Goal: Communication & Community: Answer question/provide support

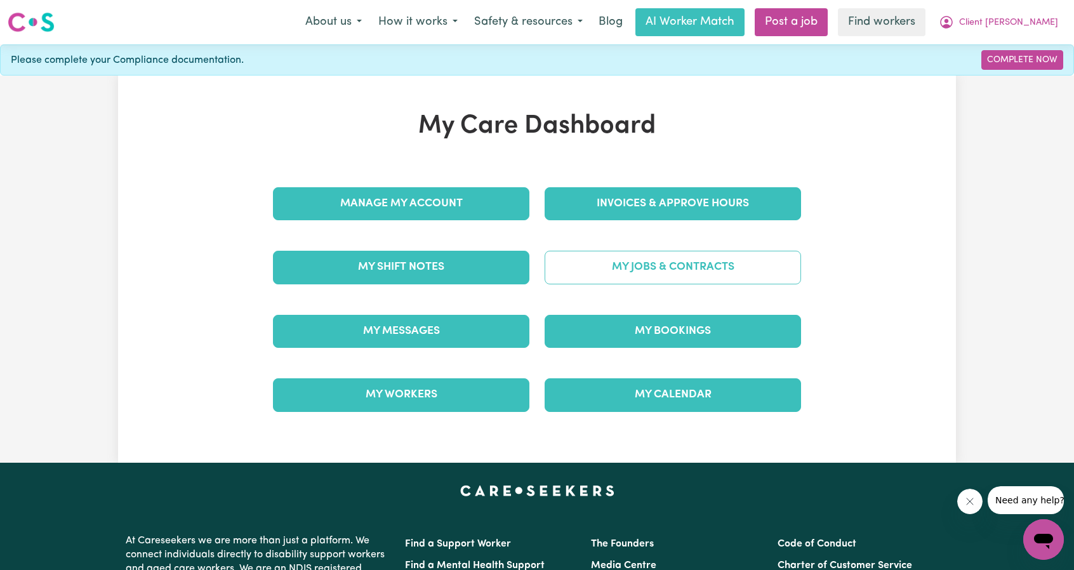
click at [600, 260] on link "My Jobs & Contracts" at bounding box center [672, 267] width 256 height 33
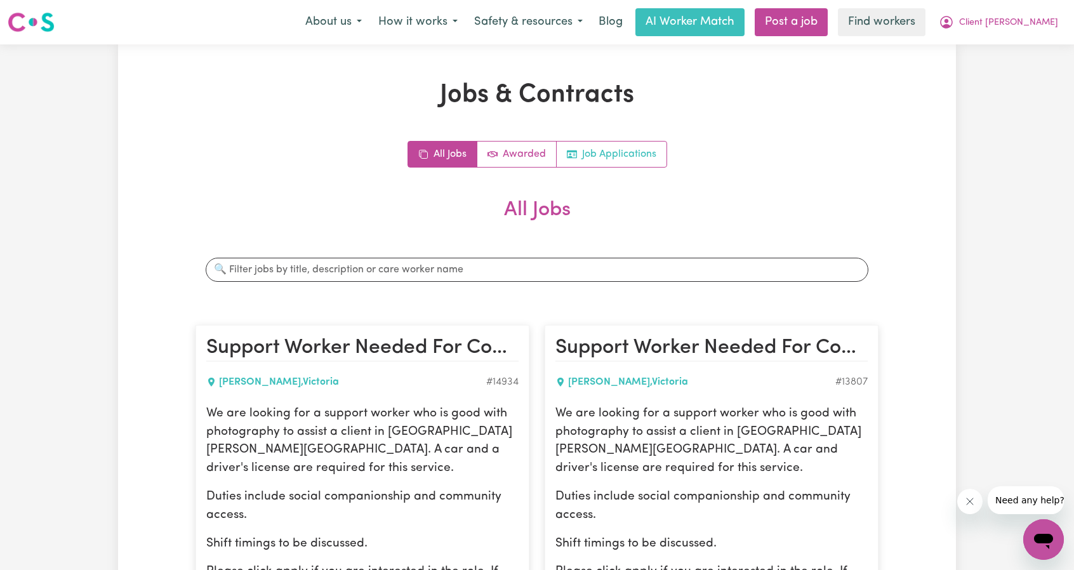
click at [584, 158] on link "Job Applications" at bounding box center [612, 154] width 110 height 25
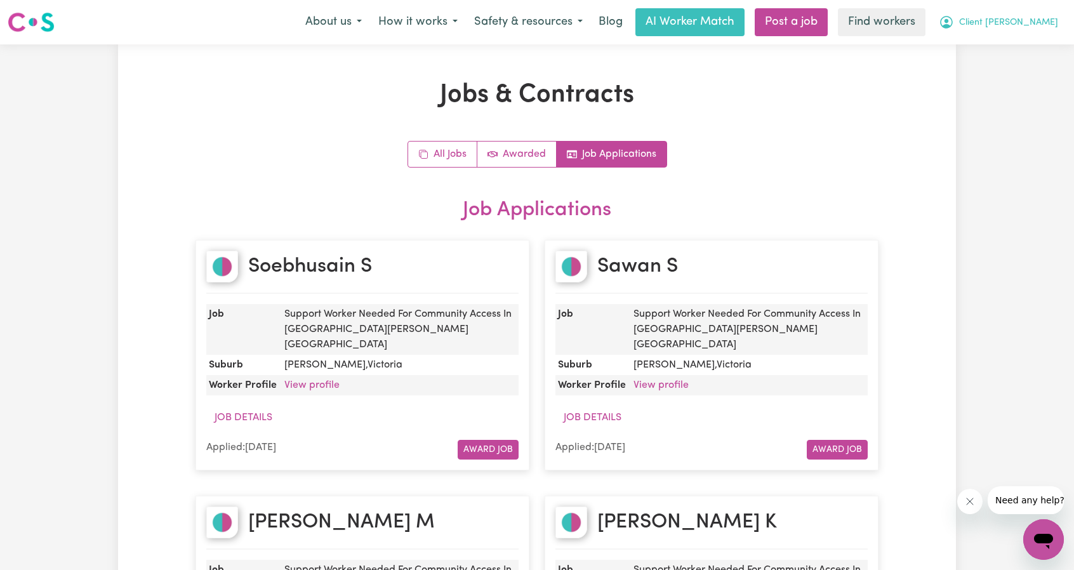
click at [1013, 32] on button "Client [PERSON_NAME]" at bounding box center [998, 22] width 136 height 27
click at [1003, 44] on link "My Dashboard" at bounding box center [1015, 49] width 100 height 24
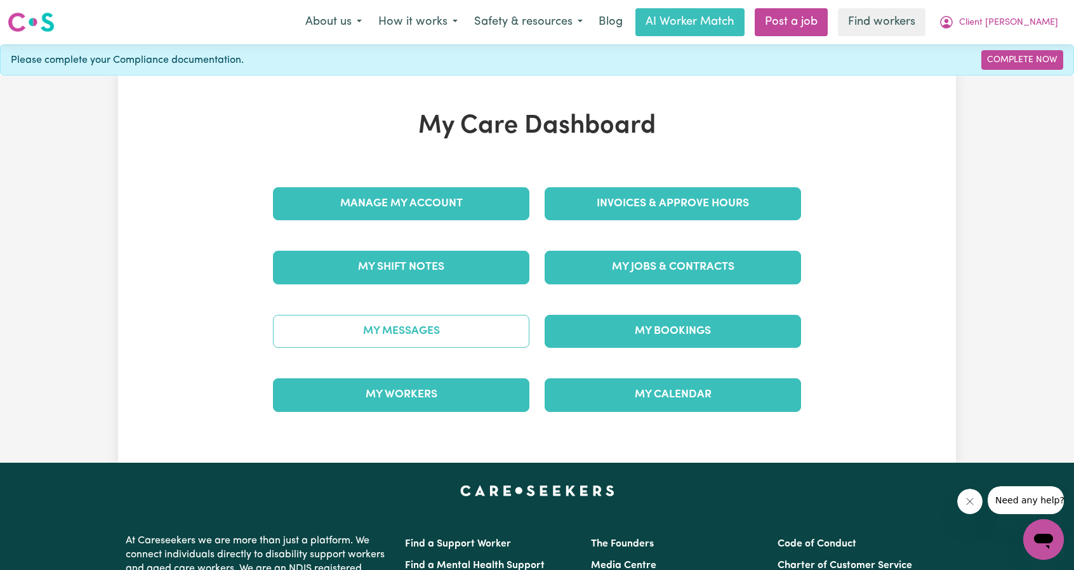
click at [445, 322] on link "My Messages" at bounding box center [401, 331] width 256 height 33
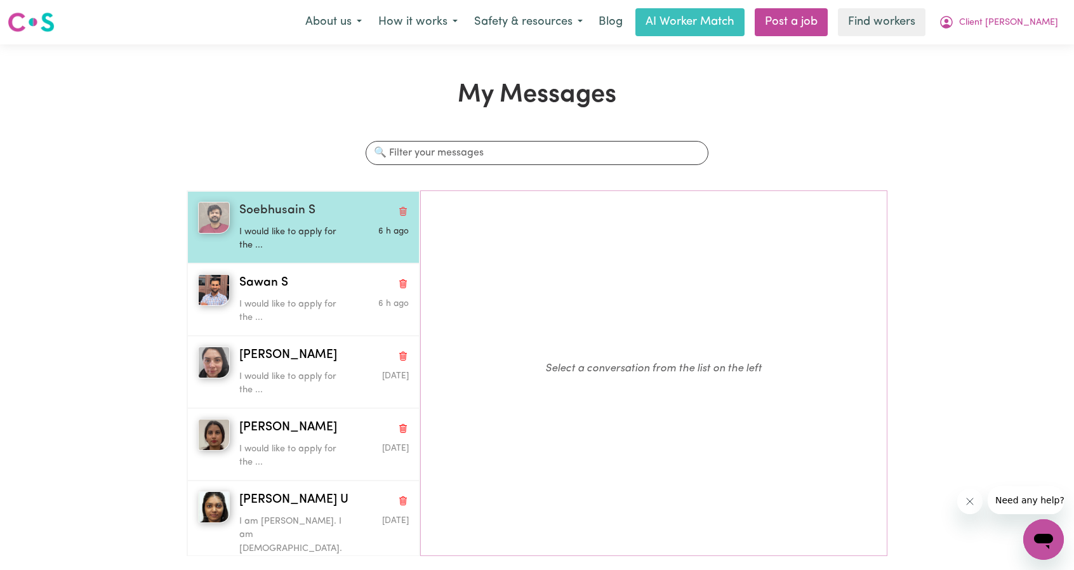
click at [261, 216] on span "Soebhusain S" at bounding box center [277, 211] width 76 height 18
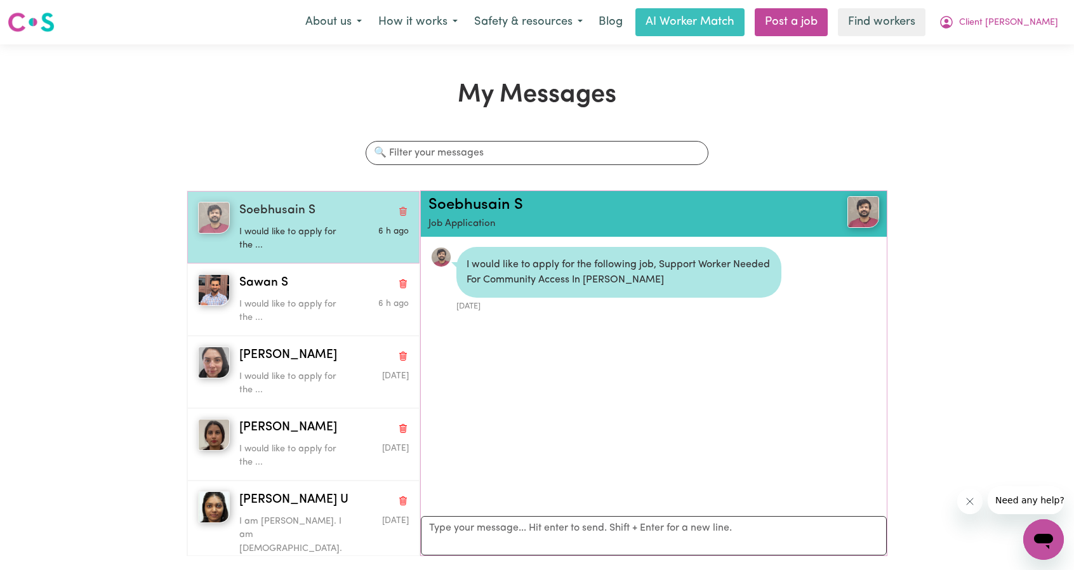
scroll to position [6, 0]
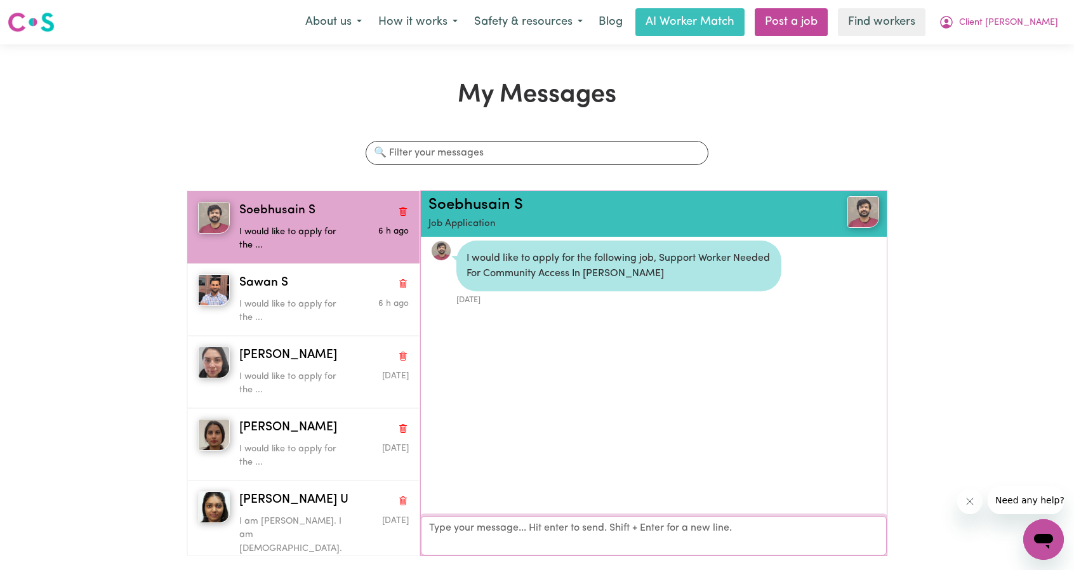
click at [550, 530] on textarea "Your reply" at bounding box center [654, 535] width 466 height 39
paste textarea "Hi Amanjit, Thank you for applying for the below. Could you please confirm with…"
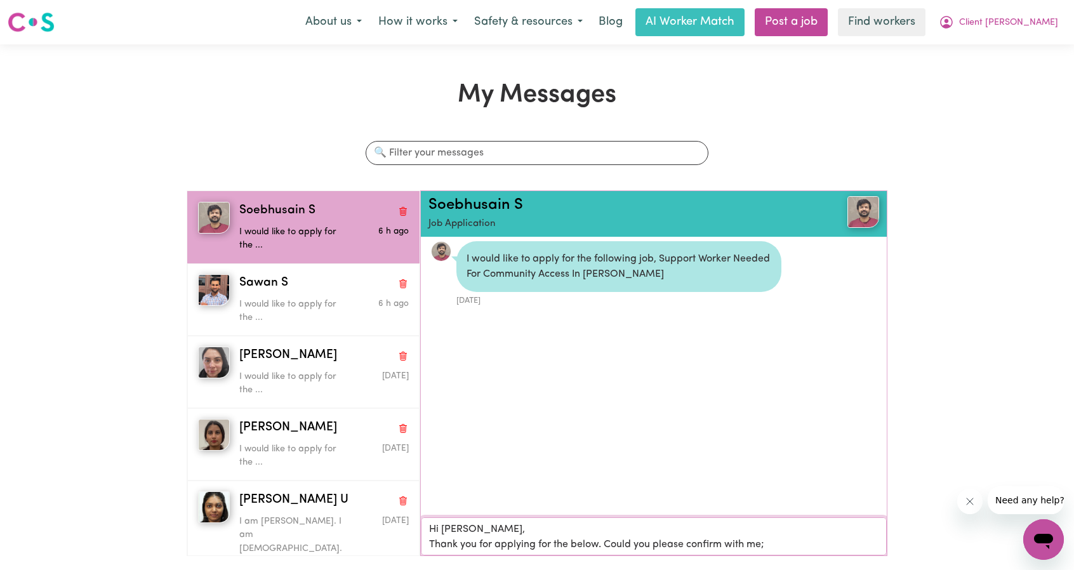
scroll to position [0, 0]
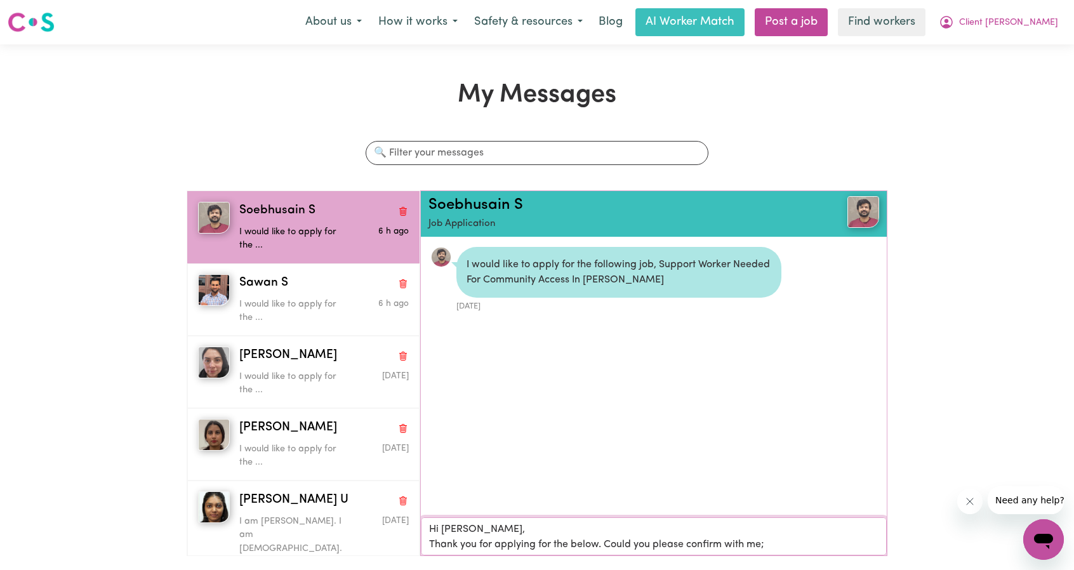
click at [456, 533] on textarea "Hi Amanjit, Thank you for applying for the below. Could you please confirm with…" at bounding box center [654, 536] width 466 height 38
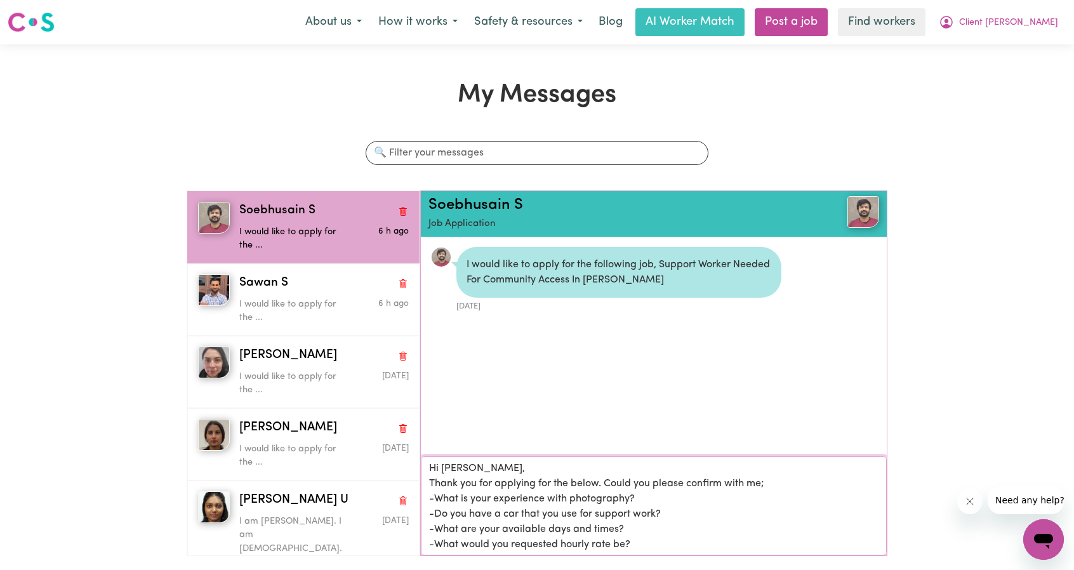
scroll to position [1, 0]
click at [580, 483] on textarea "Hi Soebhusain, Thank you for applying for the below. Could you please confirm w…" at bounding box center [654, 505] width 466 height 99
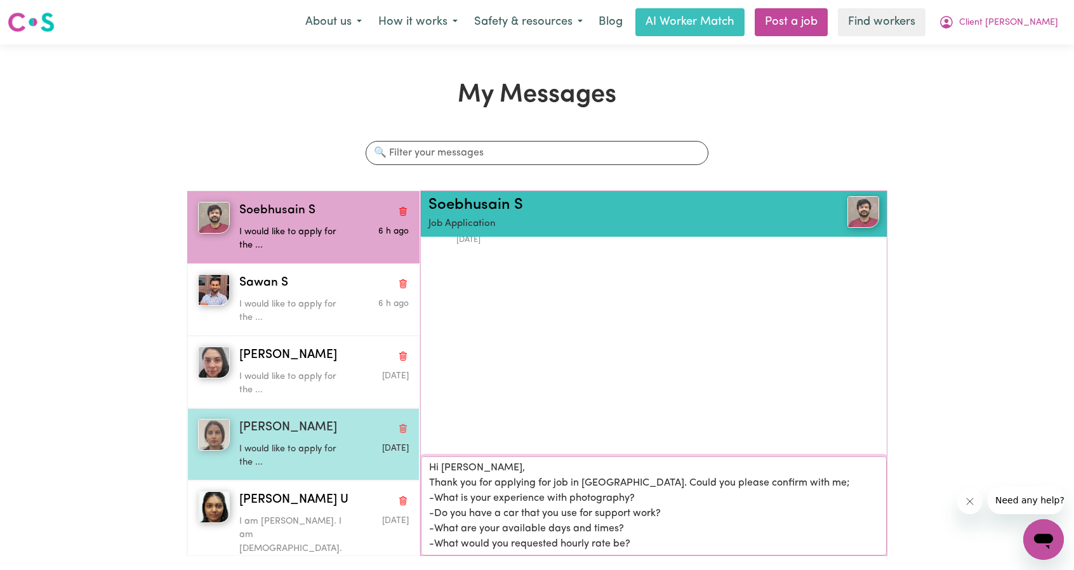
scroll to position [0, 0]
drag, startPoint x: 651, startPoint y: 540, endPoint x: 341, endPoint y: 428, distance: 329.8
click at [341, 428] on div "Soebhusain S I would like to apply for the ... 6 h ago Sawan S I would like to …" at bounding box center [537, 378] width 701 height 376
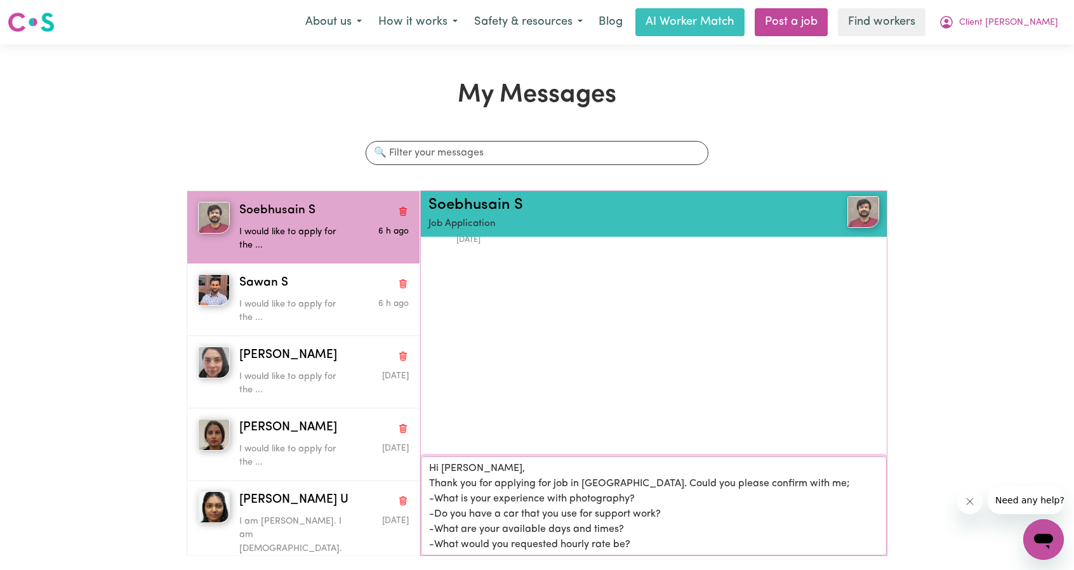
type textarea "Hi Soebhusain, Thank you for applying for job in Melton. Could you please confi…"
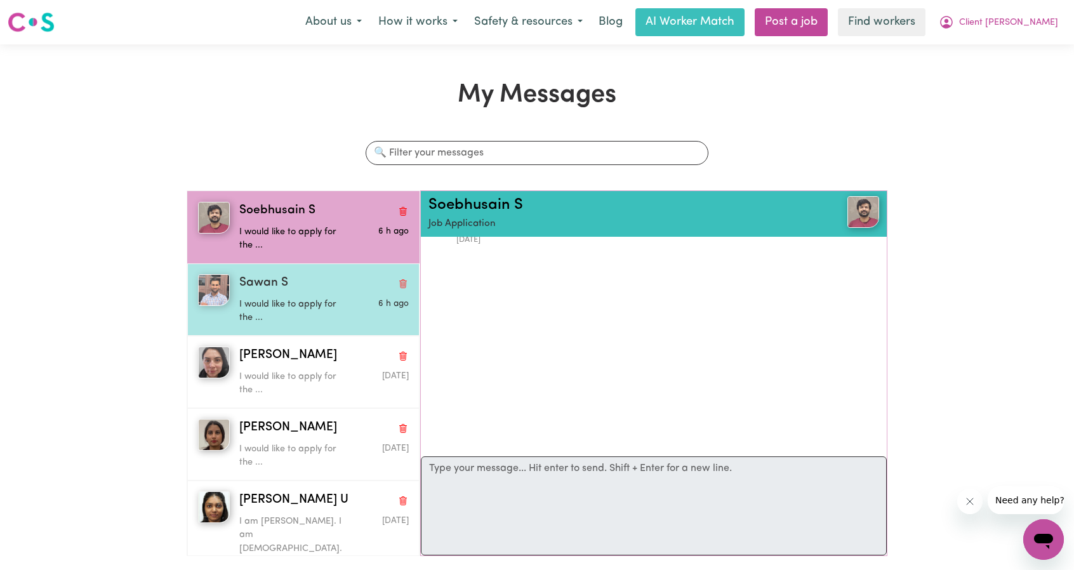
click at [318, 301] on p "I would like to apply for the ..." at bounding box center [295, 311] width 113 height 27
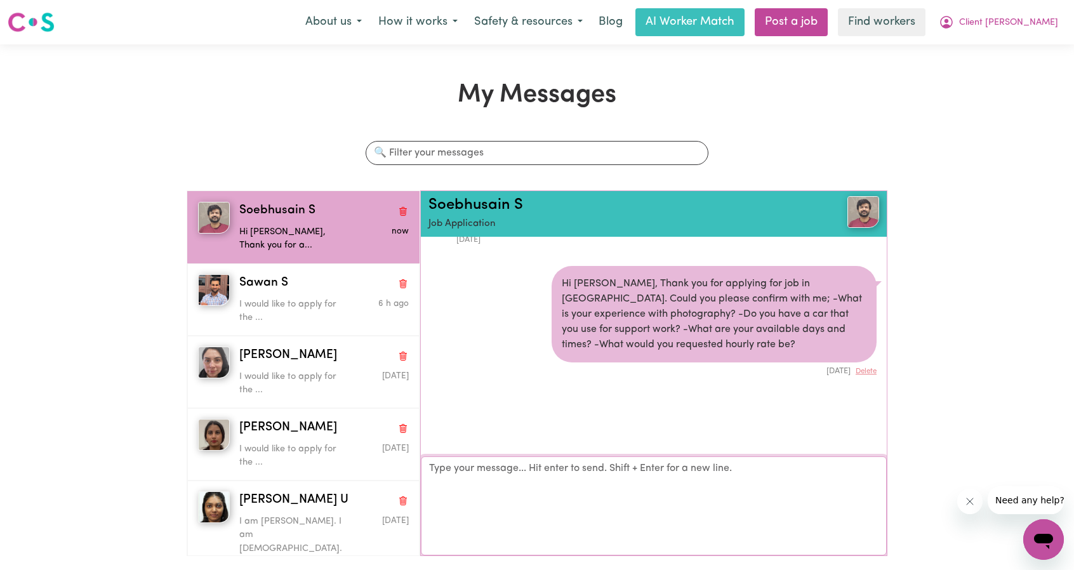
click at [568, 490] on textarea "Your reply" at bounding box center [654, 505] width 466 height 99
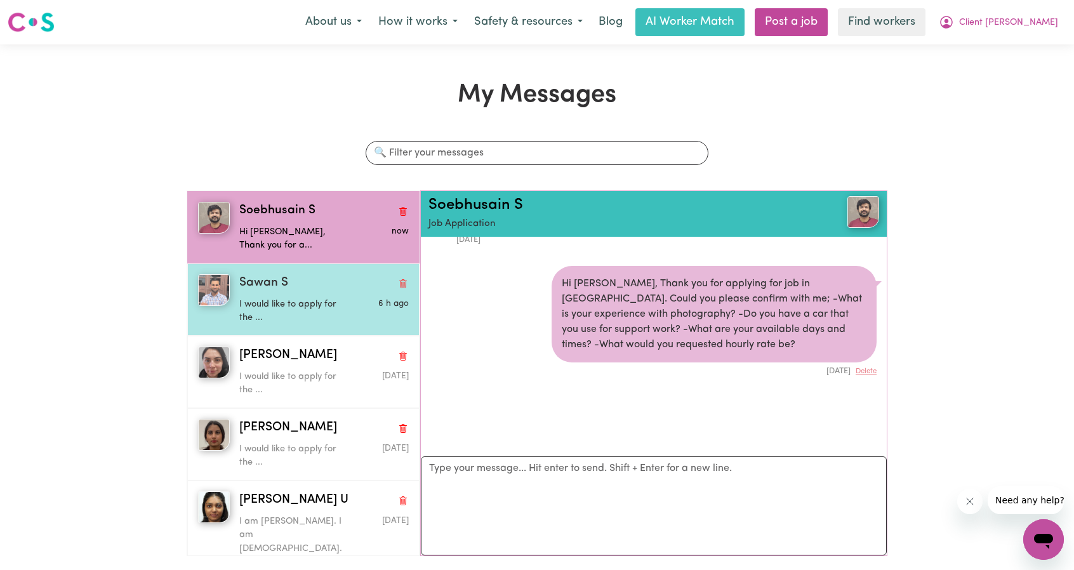
click at [264, 287] on span "Sawan S" at bounding box center [263, 283] width 49 height 18
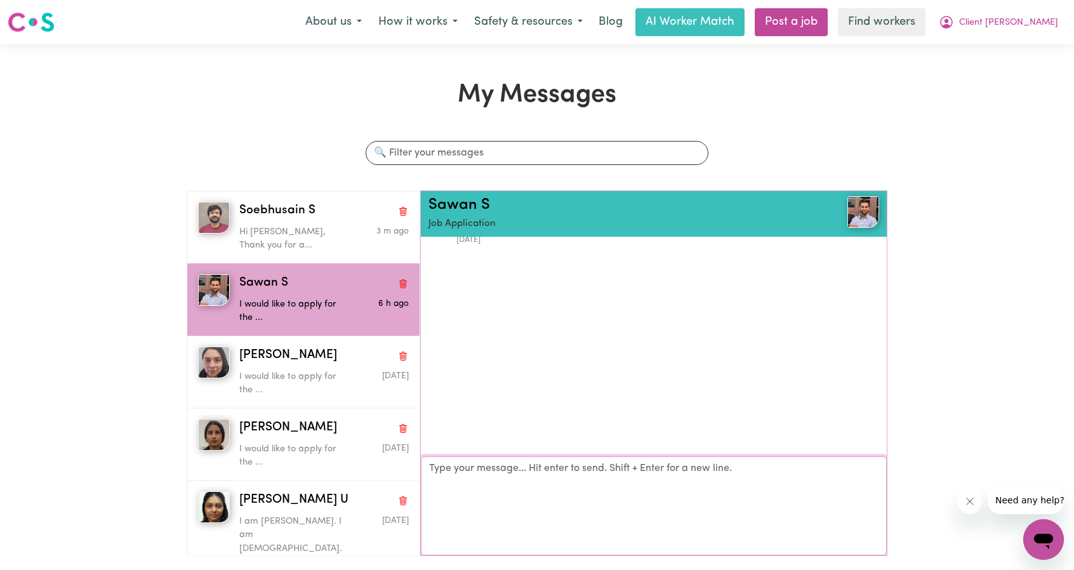
click at [514, 503] on textarea "Your reply" at bounding box center [654, 505] width 466 height 99
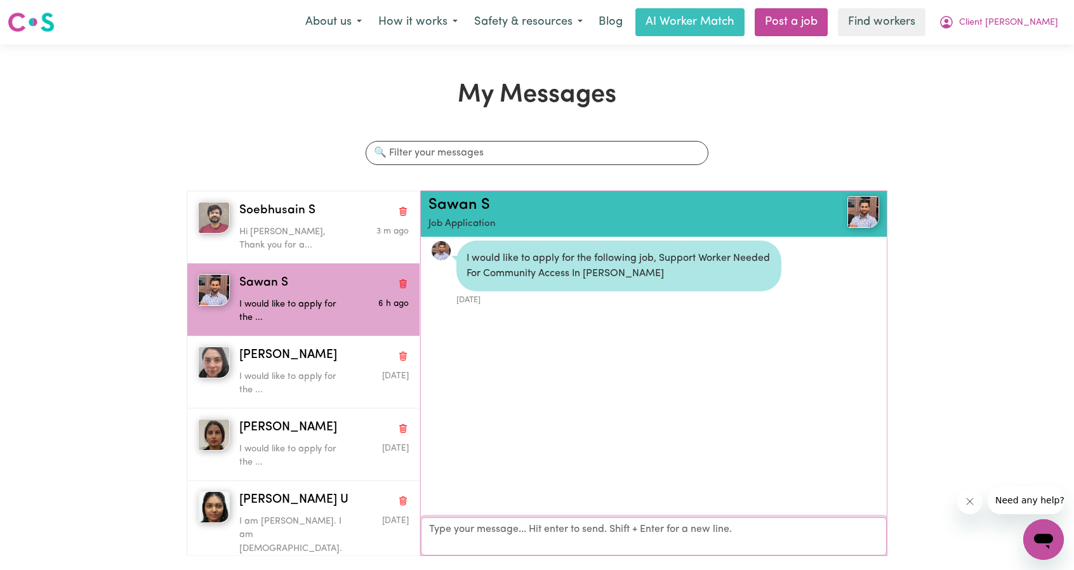
paste textarea "Hi Soebhusain, Thank you for applying for job in Melton. Could you please confi…"
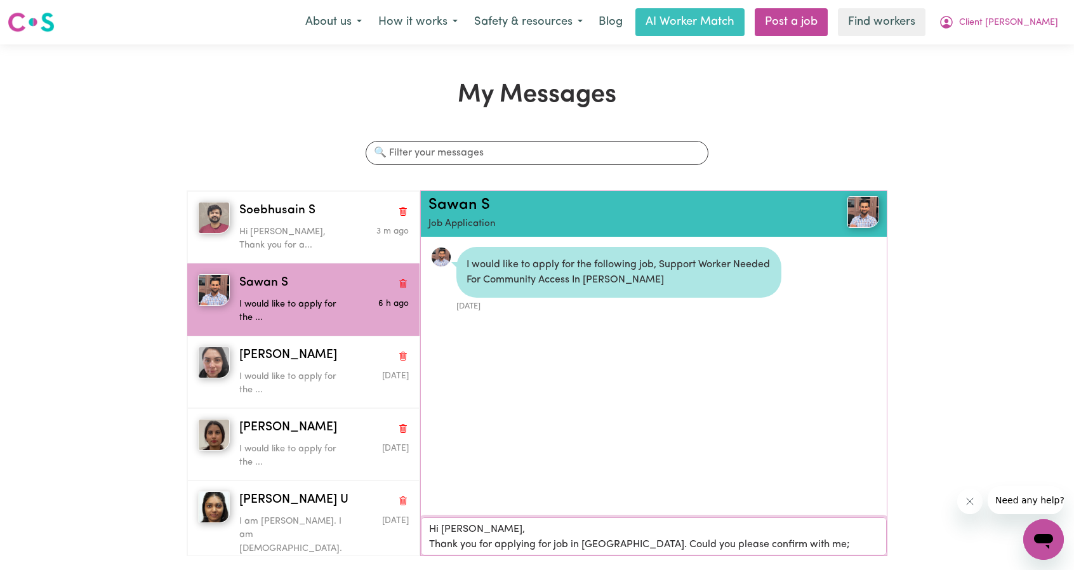
click at [459, 532] on textarea "Hi Soebhusain, Thank you for applying for job in Melton. Could you please confi…" at bounding box center [654, 536] width 466 height 38
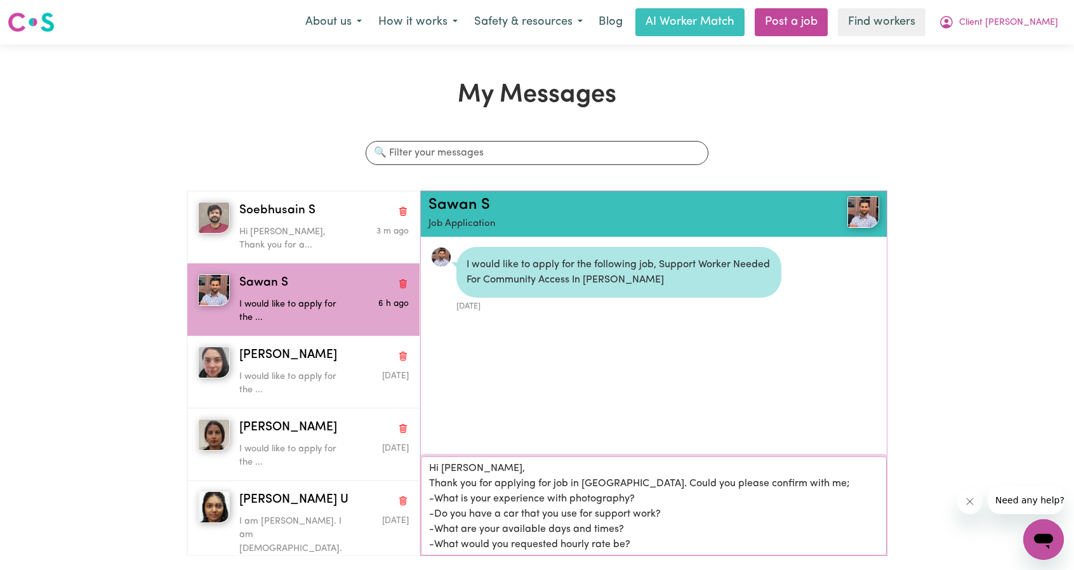
scroll to position [1, 0]
click at [647, 513] on textarea "Hi Sawan, Thank you for applying for job in Melton. Could you please confirm wi…" at bounding box center [654, 505] width 466 height 99
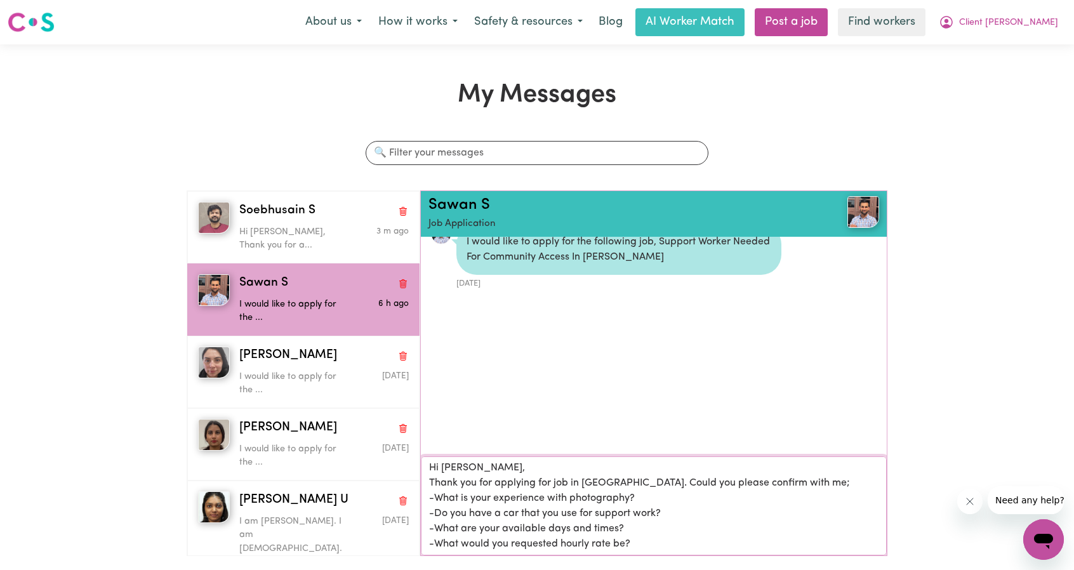
scroll to position [63, 0]
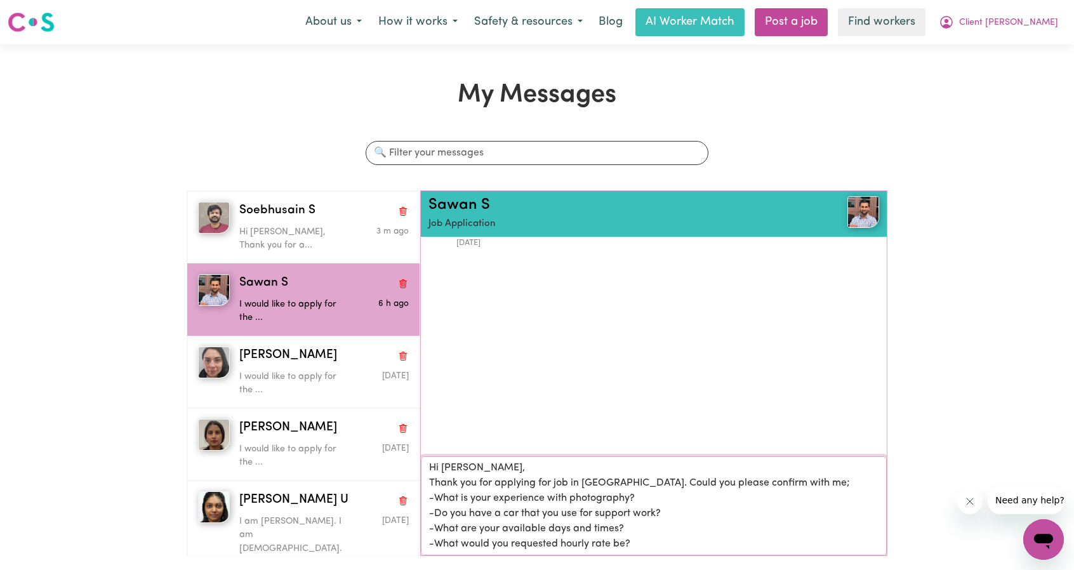
click at [634, 547] on textarea "Hi Sawan, Thank you for applying for job in Melton. Could you please confirm wi…" at bounding box center [654, 505] width 466 height 99
click at [636, 545] on textarea "Hi Sawan, Thank you for applying for job in Melton. Could you please confirm wi…" at bounding box center [654, 505] width 466 height 99
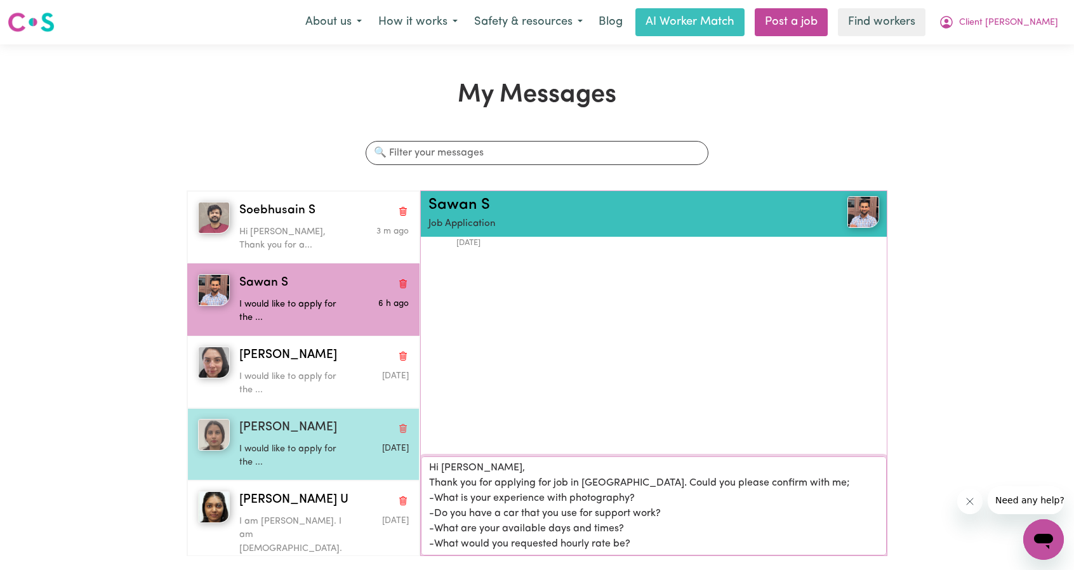
type textarea "Hi Sawan, Thank you for applying for job in Melton. Could you please confirm wi…"
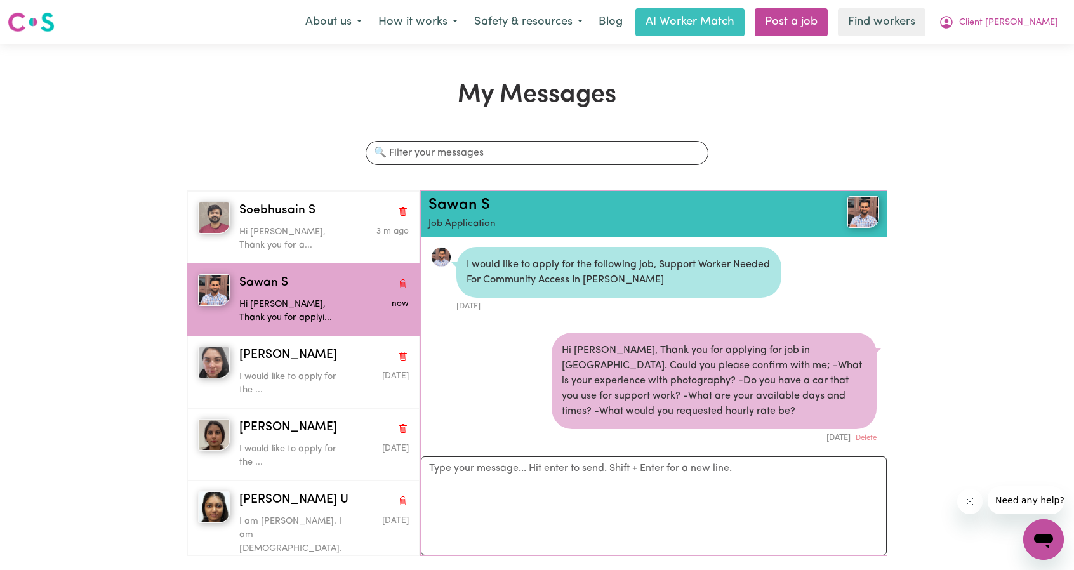
scroll to position [67, 0]
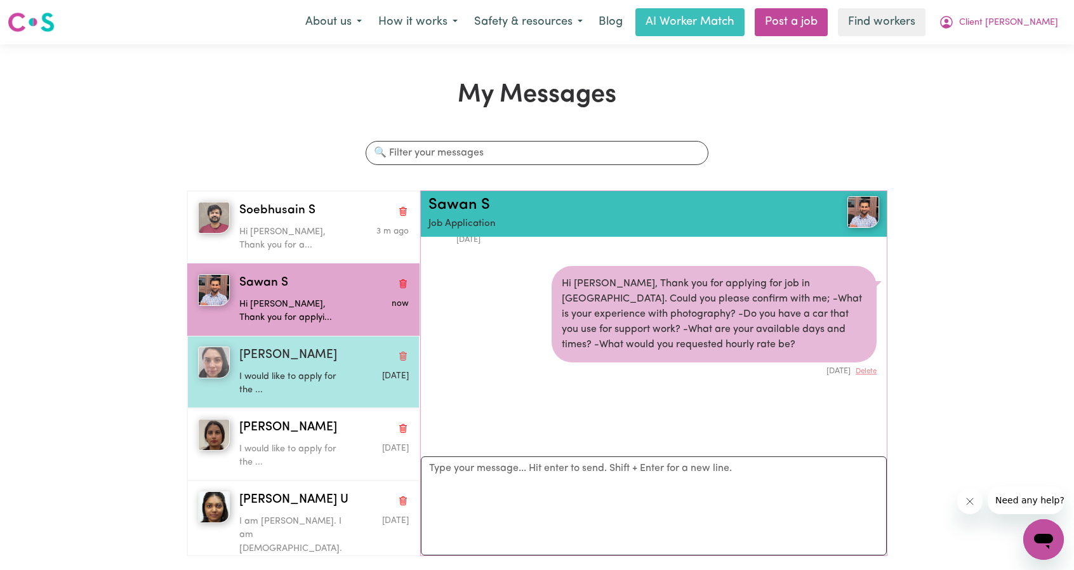
click at [267, 347] on span "Angela M" at bounding box center [288, 355] width 98 height 18
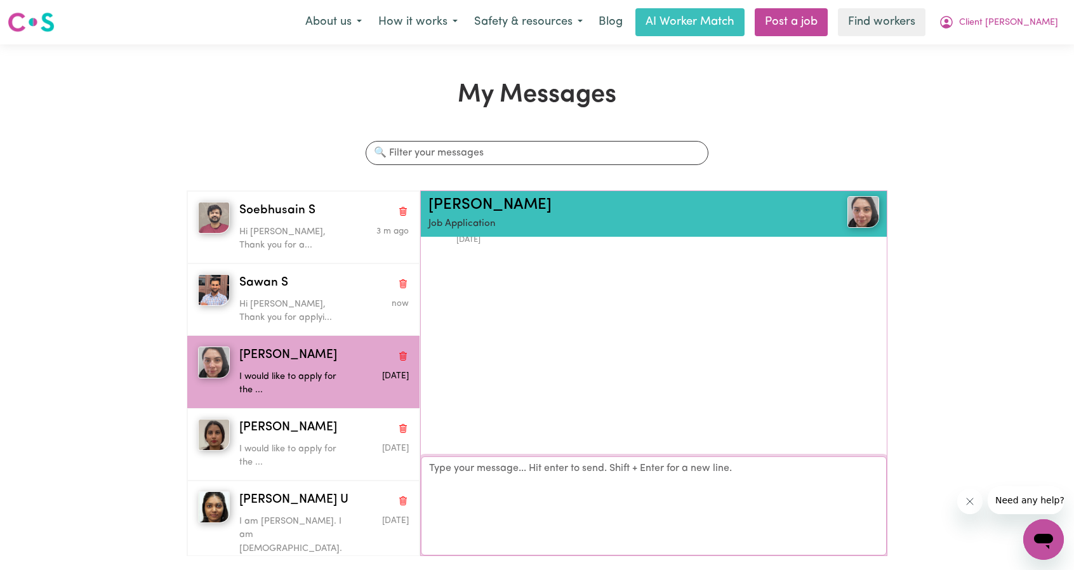
click at [529, 488] on textarea "Your reply" at bounding box center [654, 505] width 466 height 99
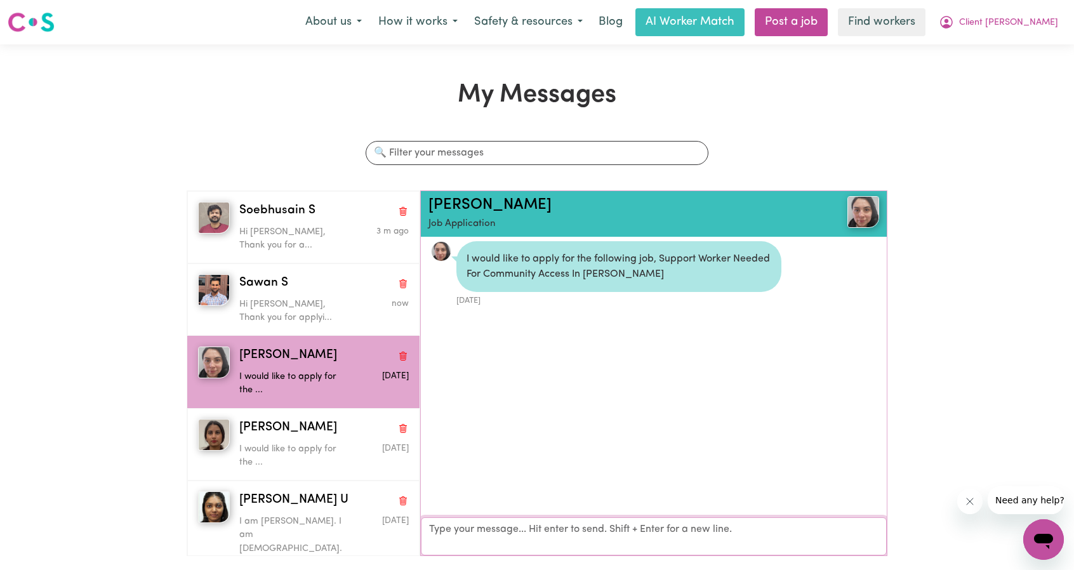
paste textarea "Hi Soebhusain, Thank you for applying for job in Melton. Could you please confi…"
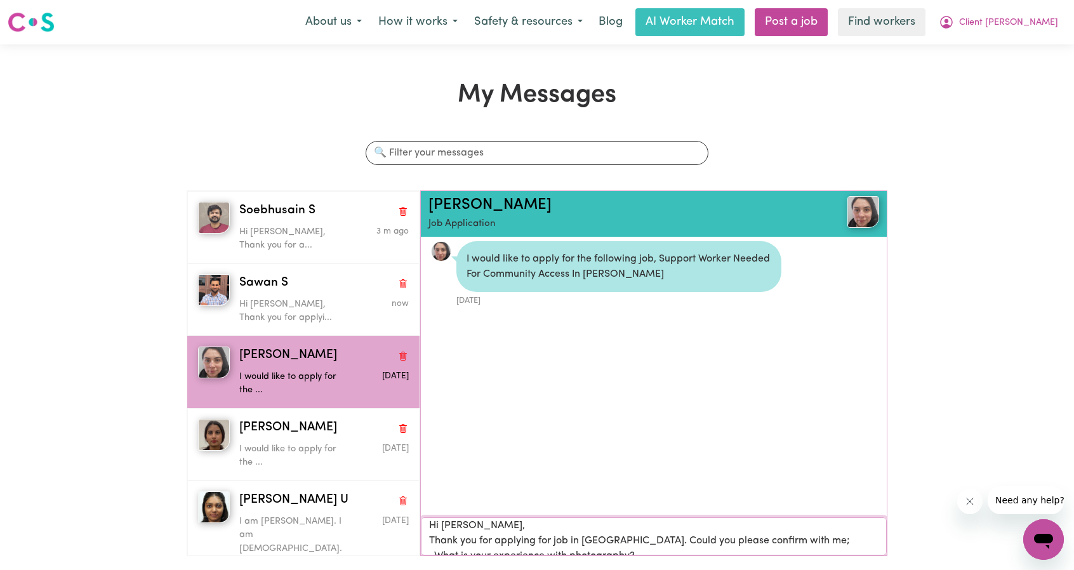
scroll to position [0, 0]
click at [466, 531] on textarea "Hi Soebhusain, Thank you for applying for job in Melton. Could you please confi…" at bounding box center [654, 536] width 466 height 38
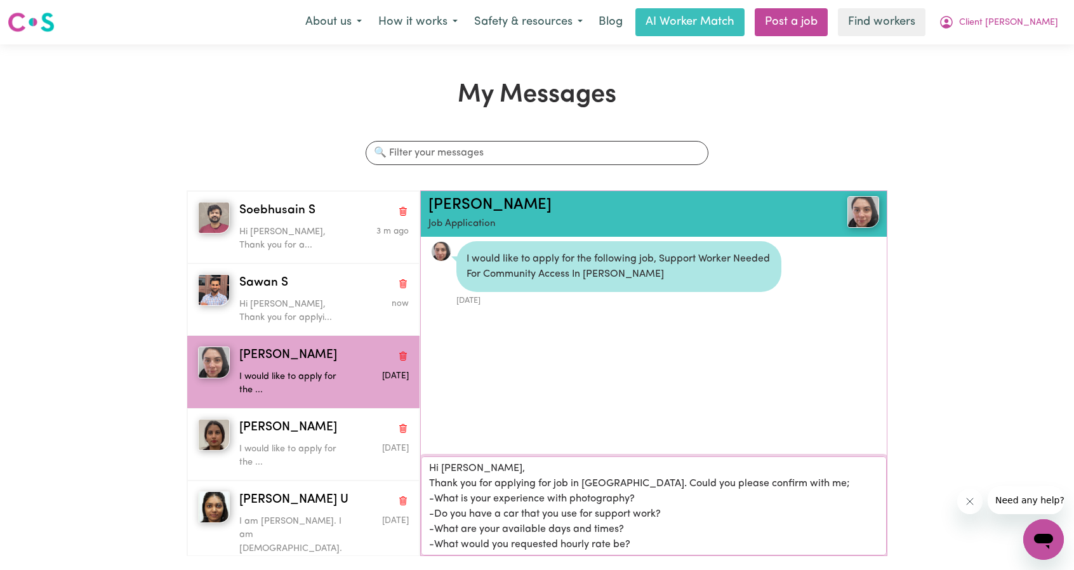
type textarea "Hi Angela, Thank you for applying for job in Melton. Could you please confirm w…"
click at [665, 544] on textarea "Hi Angela, Thank you for applying for job in Melton. Could you please confirm w…" at bounding box center [654, 505] width 466 height 99
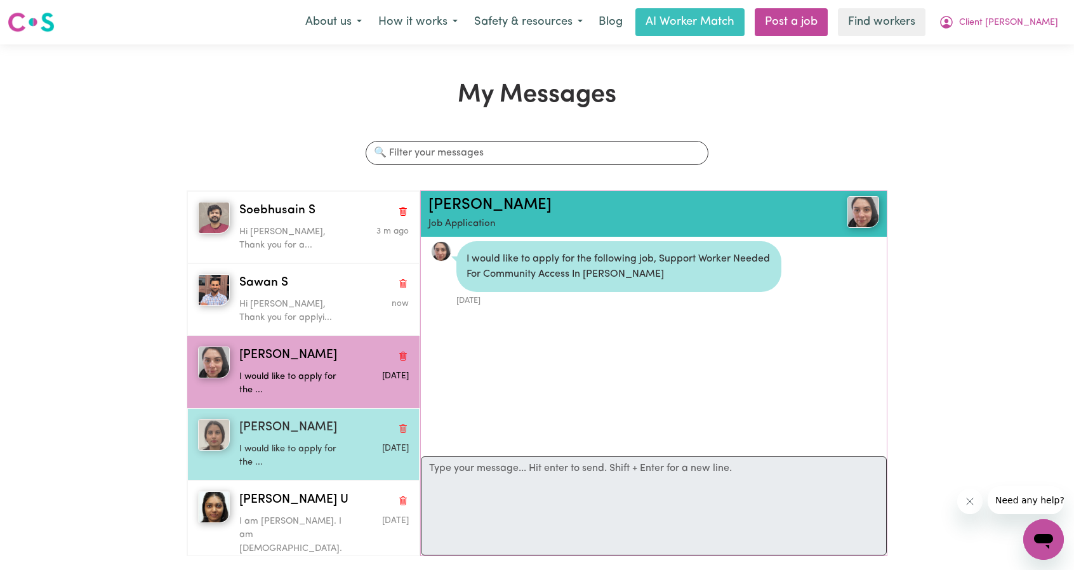
scroll to position [67, 0]
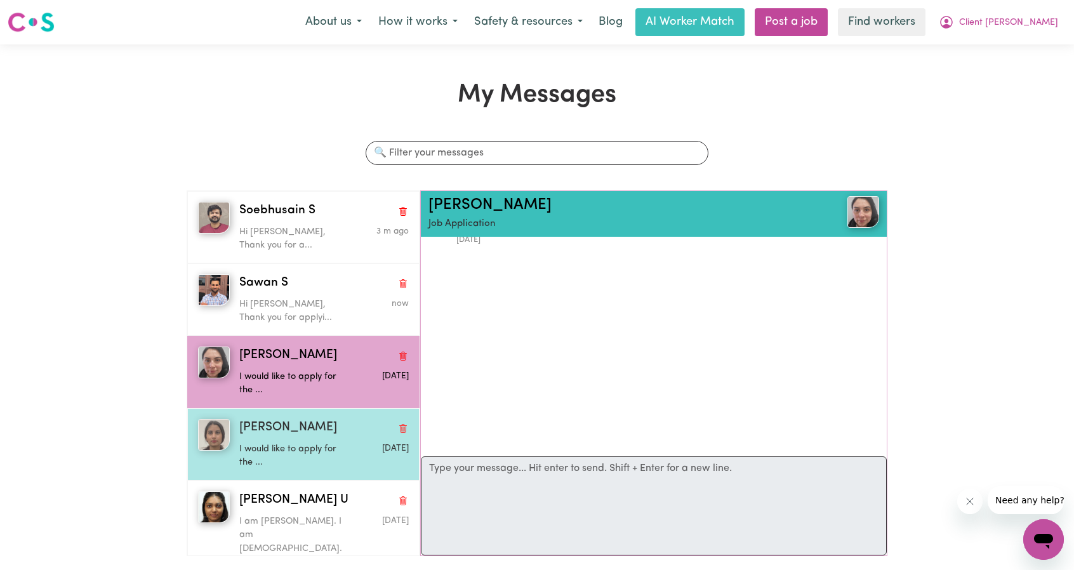
click at [345, 445] on p "I would like to apply for the ..." at bounding box center [295, 455] width 113 height 27
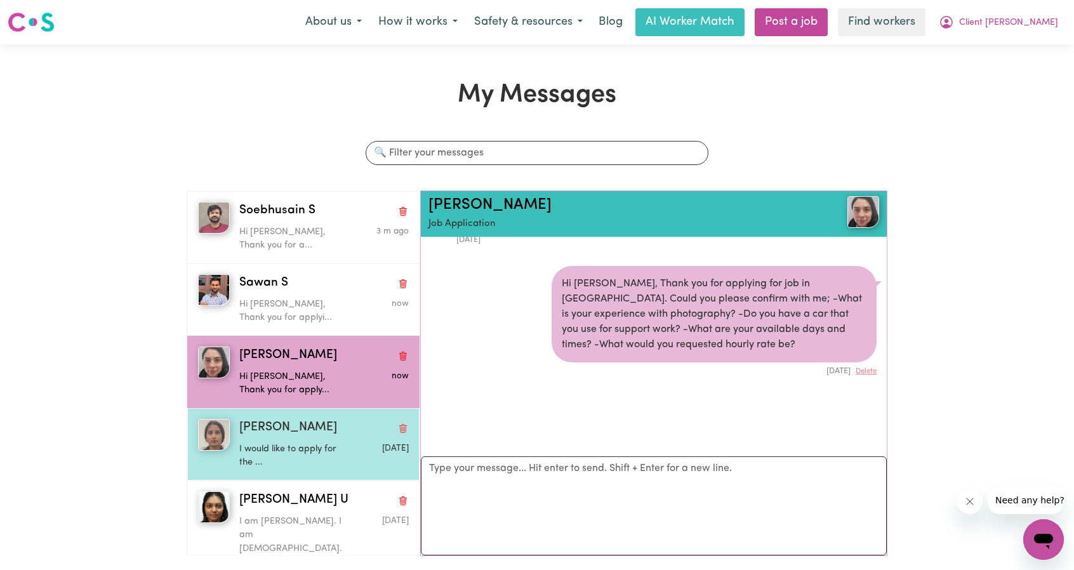
click at [284, 442] on p "I would like to apply for the ..." at bounding box center [295, 455] width 113 height 27
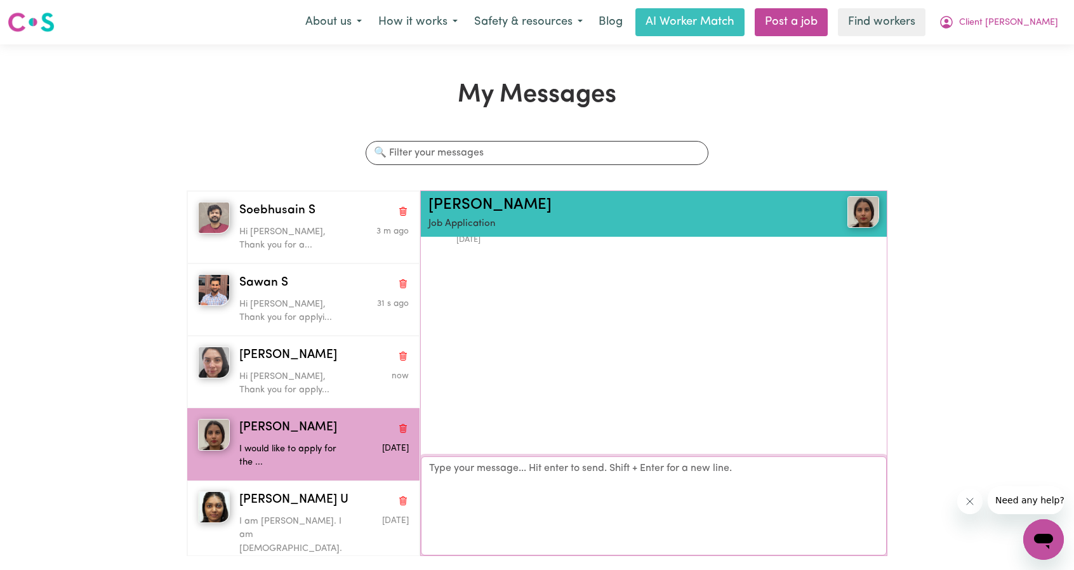
click at [513, 539] on textarea "Your reply" at bounding box center [654, 505] width 466 height 99
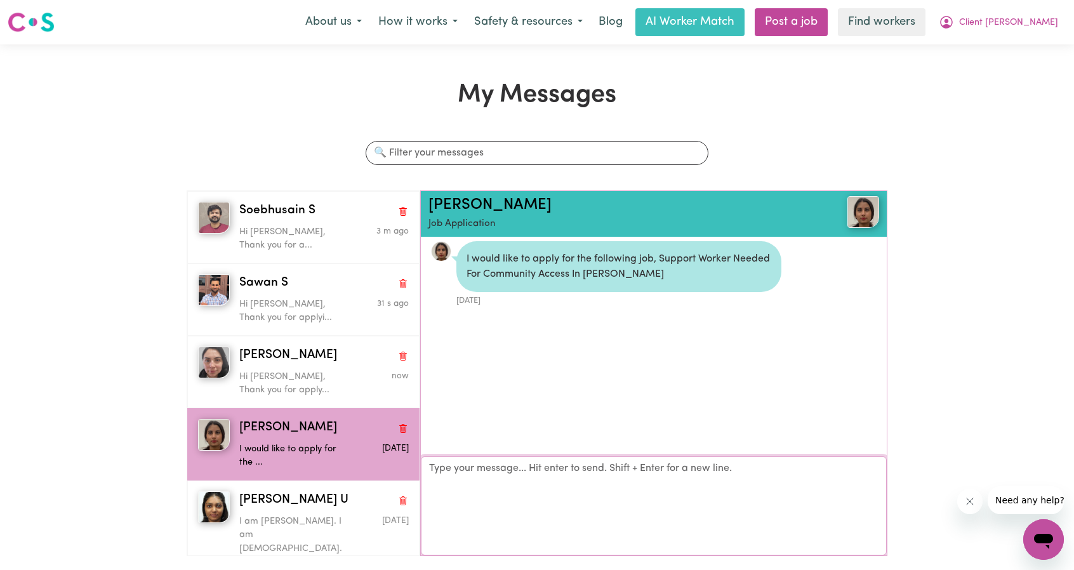
paste textarea "Hi Soebhusain, Thank you for applying for job in Melton. Could you please confi…"
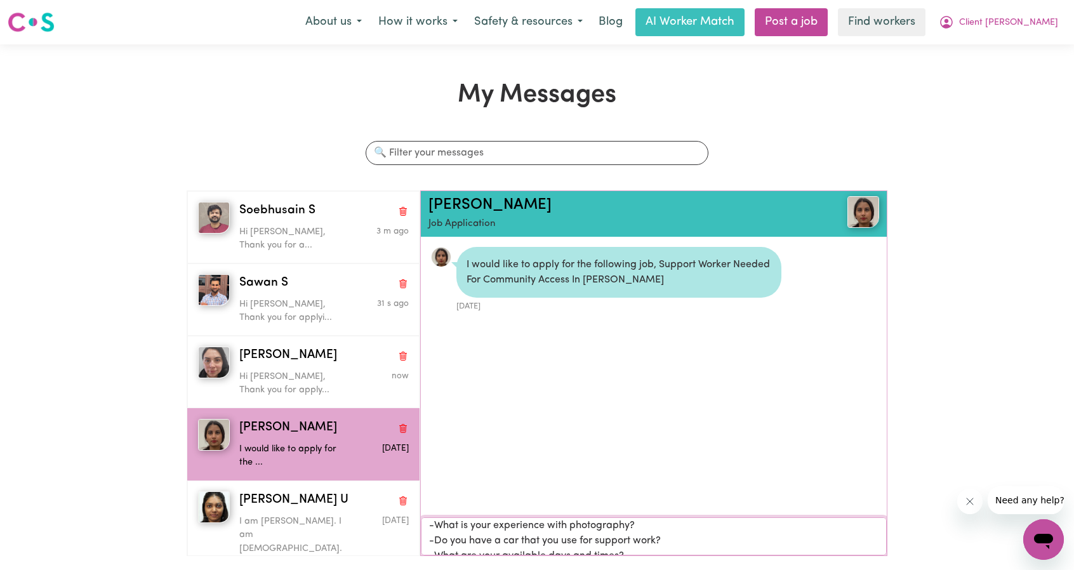
scroll to position [0, 0]
click at [468, 534] on textarea "Hi Soebhusain, Thank you for applying for job in Melton. Could you please confi…" at bounding box center [654, 536] width 466 height 38
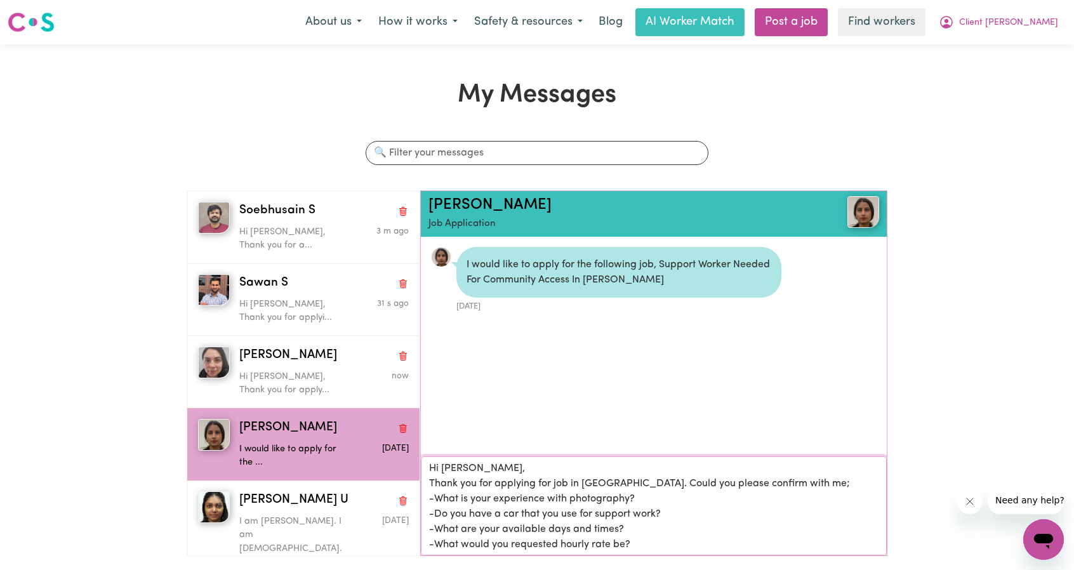
type textarea "Hi Sukhmeet, Thank you for applying for job in Melton. Could you please confirm…"
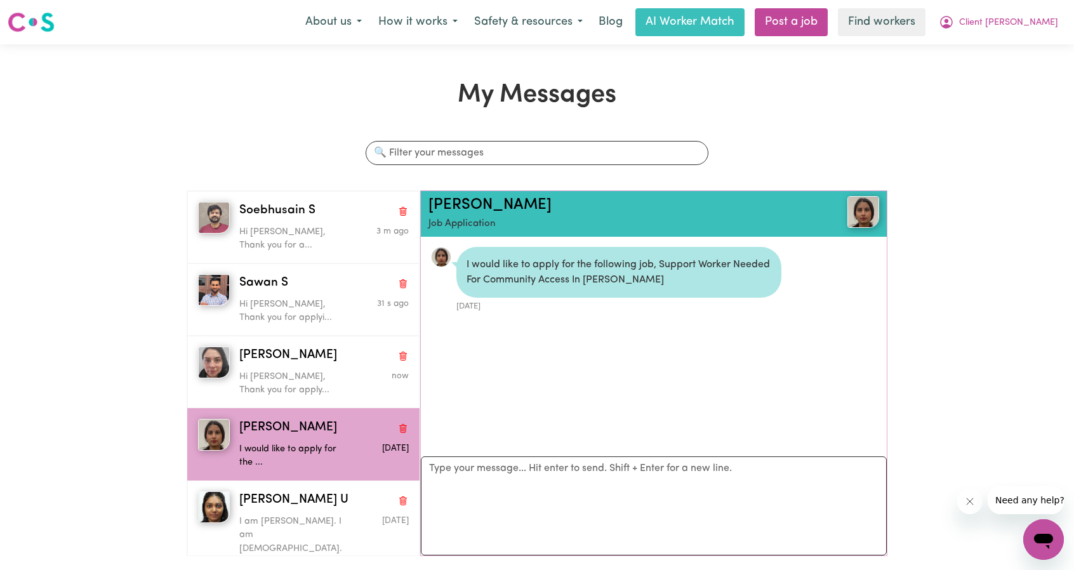
scroll to position [67, 0]
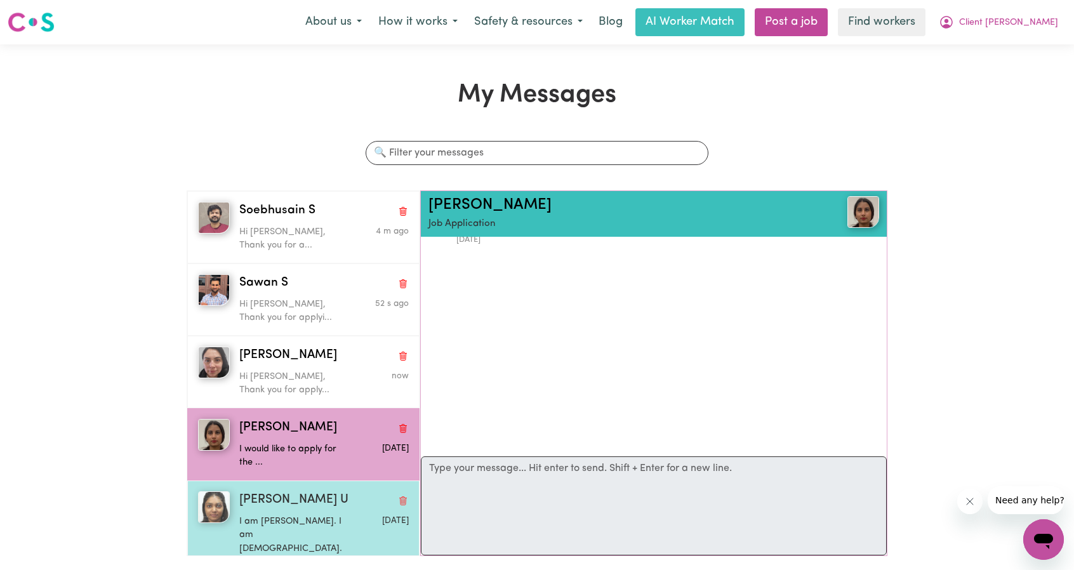
click at [311, 530] on p "I am ekta. I am 22 year old. I..." at bounding box center [295, 542] width 113 height 55
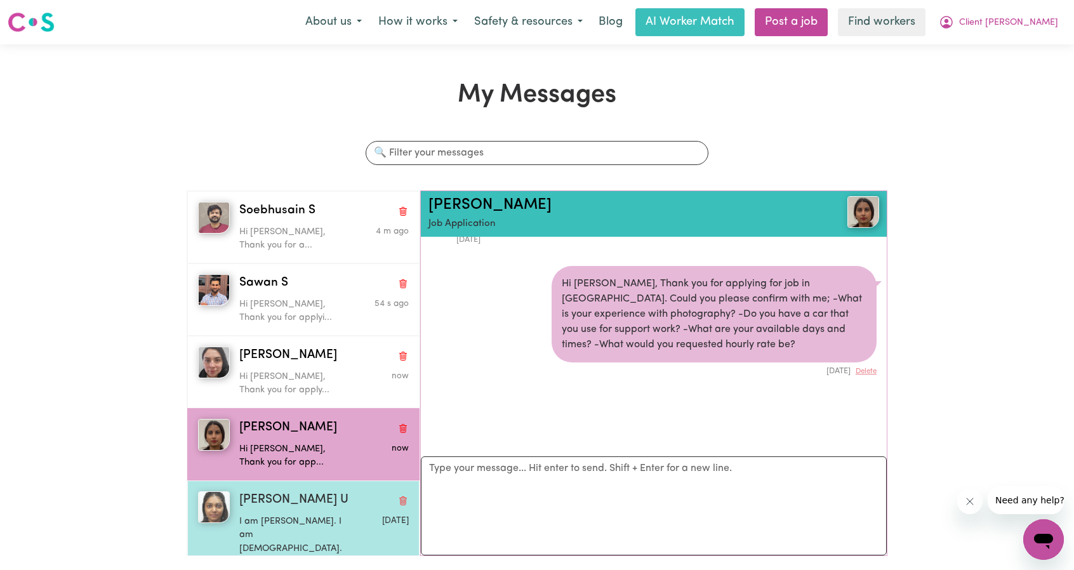
click at [287, 515] on p "I am ekta. I am 22 year old. I..." at bounding box center [295, 542] width 113 height 55
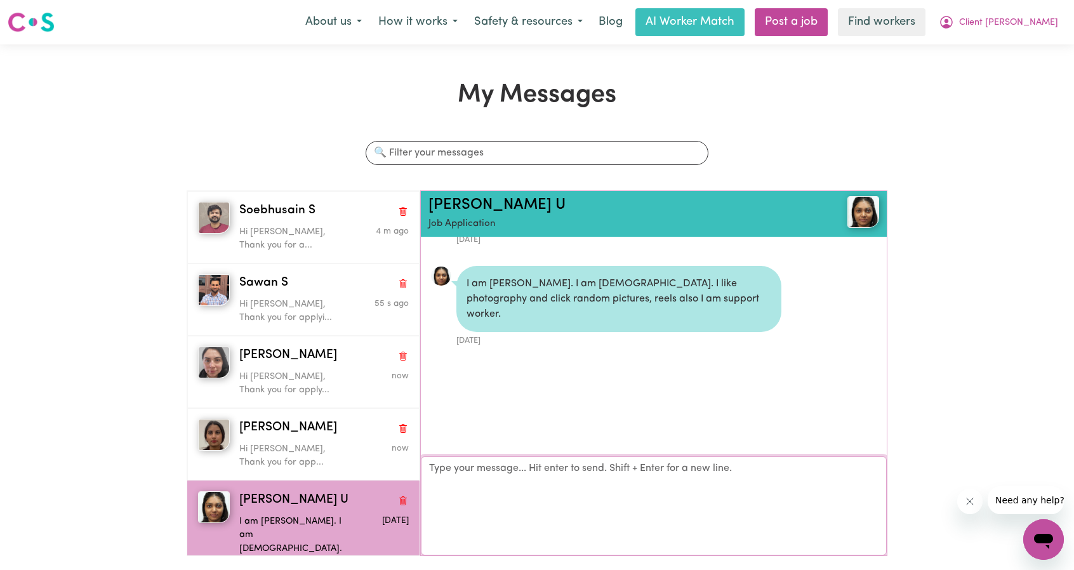
click at [543, 506] on textarea "Your reply" at bounding box center [654, 505] width 466 height 99
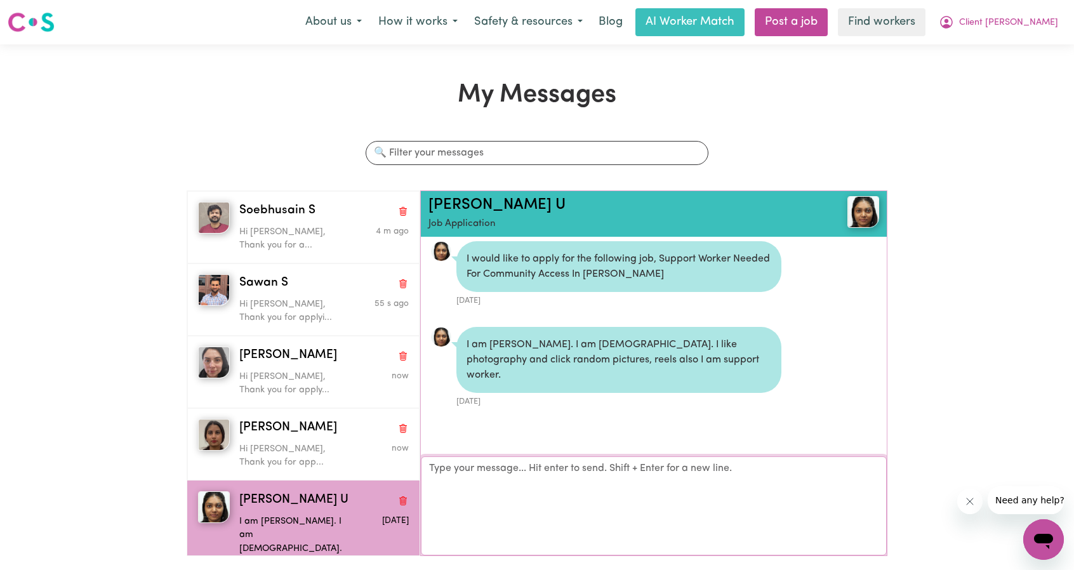
paste textarea "Hi Soebhusain, Thank you for applying for job in Melton. Could you please confi…"
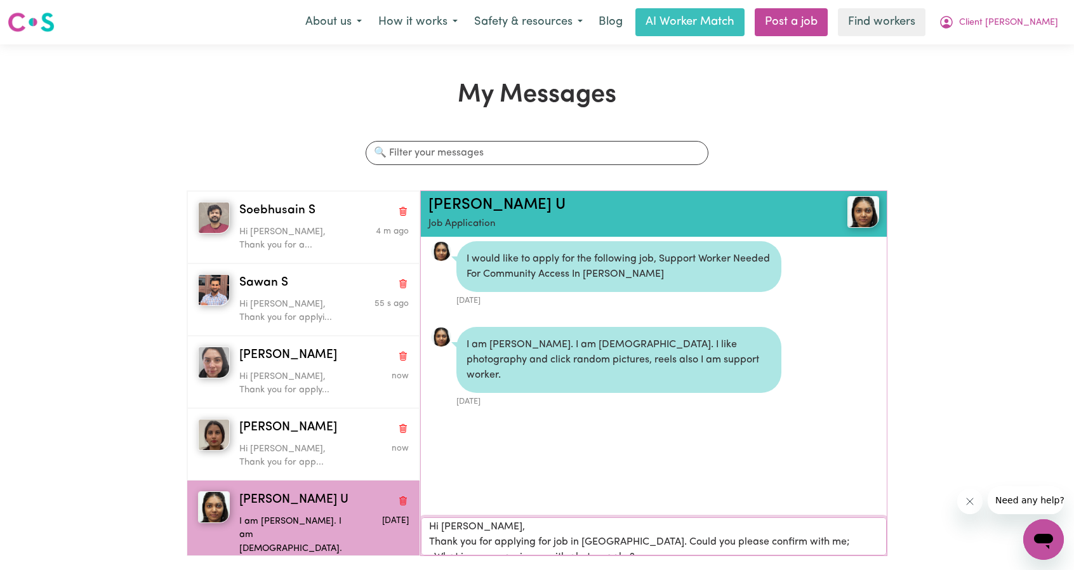
scroll to position [0, 0]
click at [529, 551] on textarea "Hi Soebhusain, Thank you for applying for job in Melton. Could you please confi…" at bounding box center [654, 536] width 466 height 38
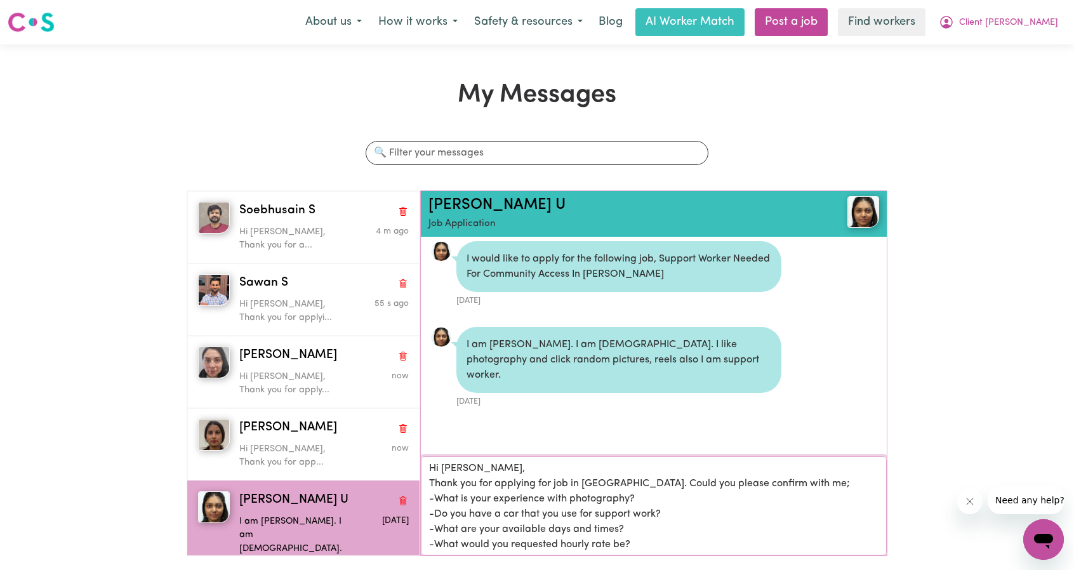
click at [558, 492] on textarea "Hi Soebhusain, Thank you for applying for job in Melton. Could you please confi…" at bounding box center [654, 505] width 466 height 99
click at [550, 500] on textarea "Hi Soebhusain, Thank you for applying for job in Melton. Could you please confi…" at bounding box center [654, 505] width 466 height 99
click at [661, 532] on textarea "Hi Soebhusain, Thank you for applying for job in Melton. Could you please confi…" at bounding box center [654, 505] width 466 height 99
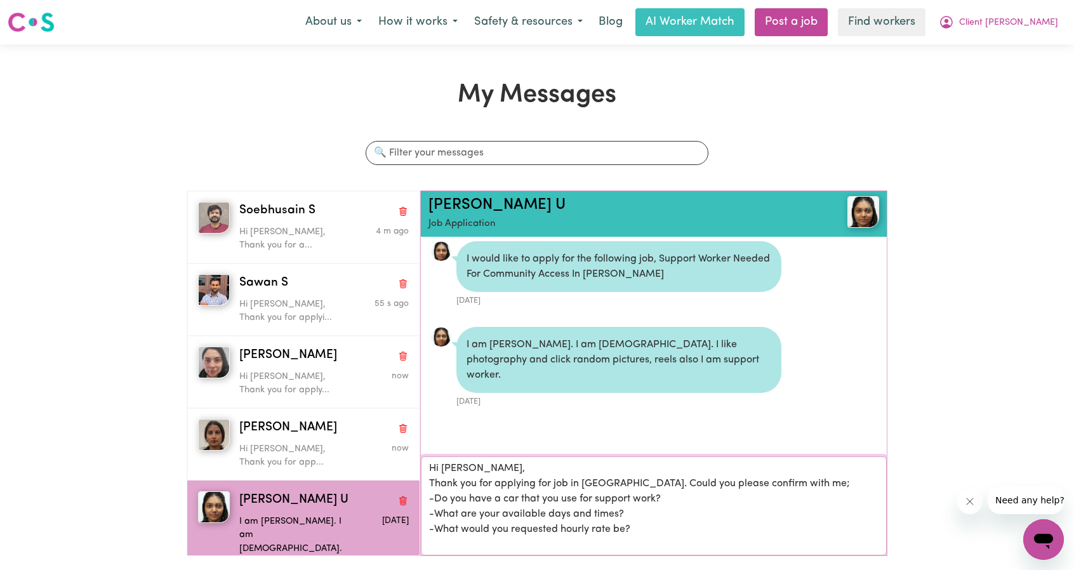
type textarea "Hi Soebhusain, Thank you for applying for job in Melton. Could you please confi…"
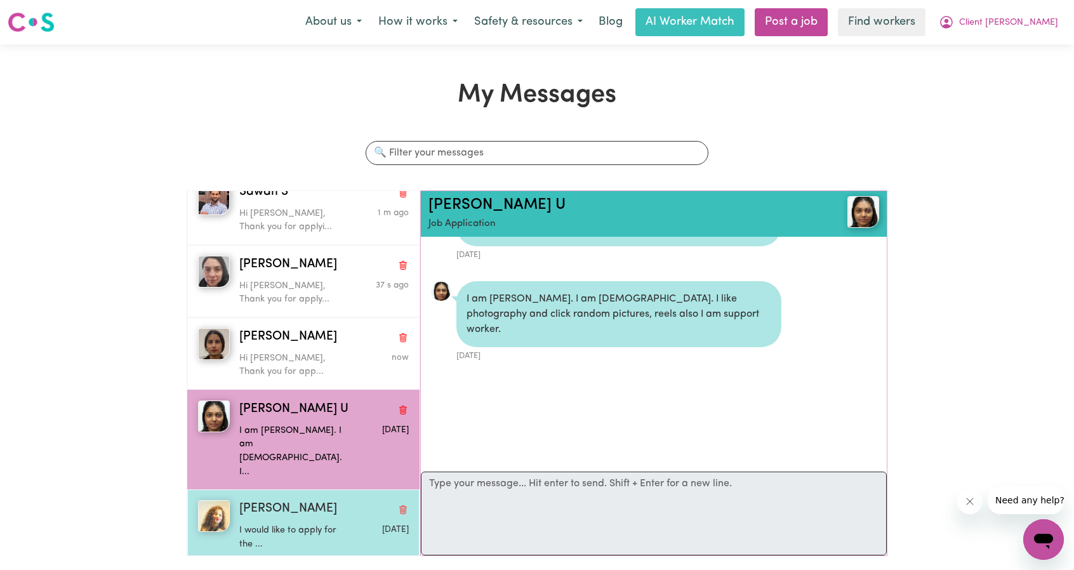
scroll to position [127, 0]
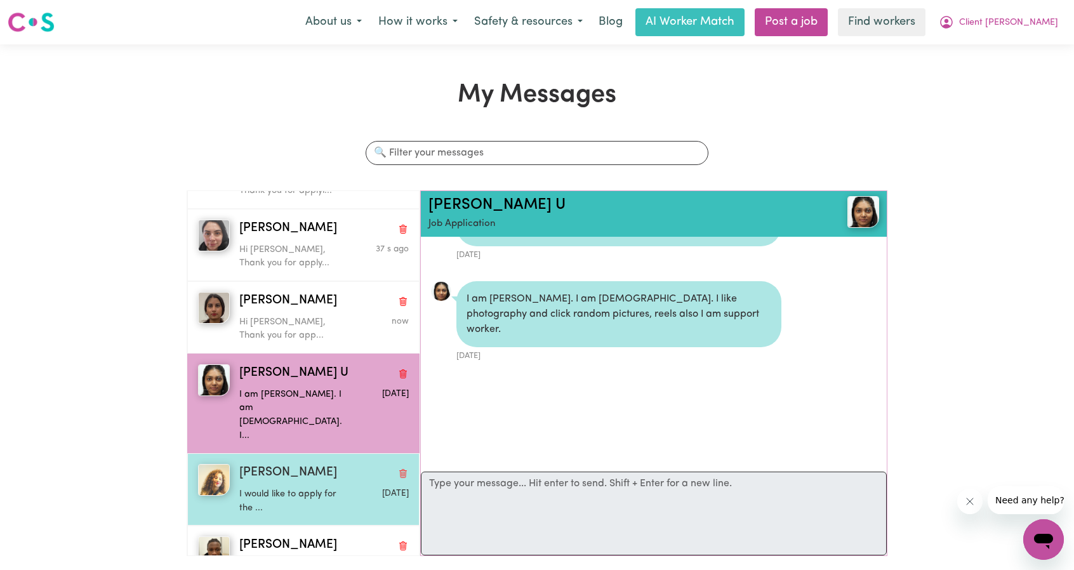
click at [298, 487] on p "I would like to apply for the ..." at bounding box center [295, 500] width 113 height 27
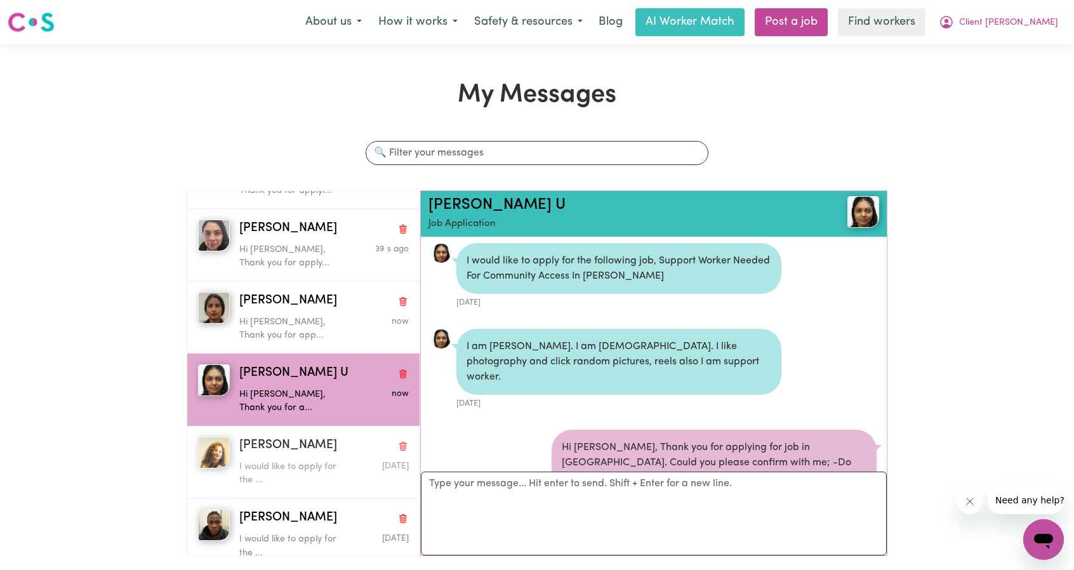
scroll to position [0, 0]
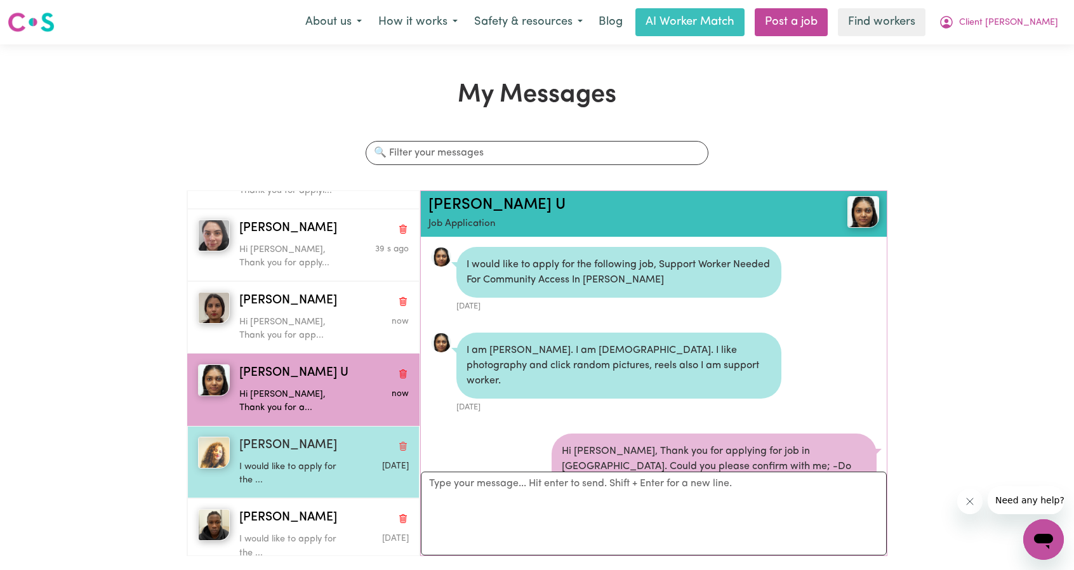
click at [279, 451] on span "Jazz Davies" at bounding box center [288, 446] width 98 height 18
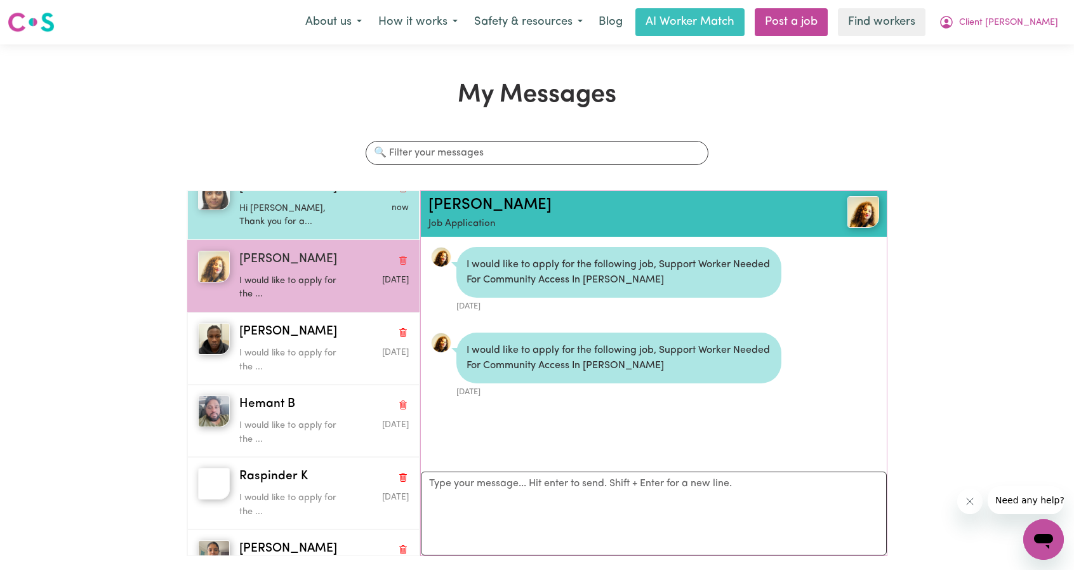
scroll to position [317, 0]
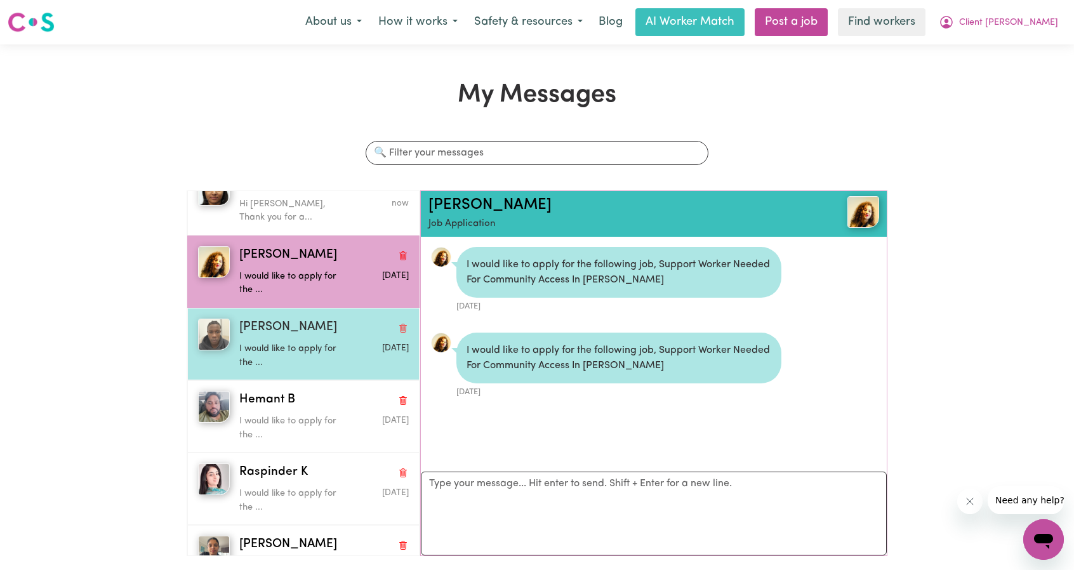
click at [303, 337] on div "I would like to apply for the ..." at bounding box center [295, 353] width 113 height 32
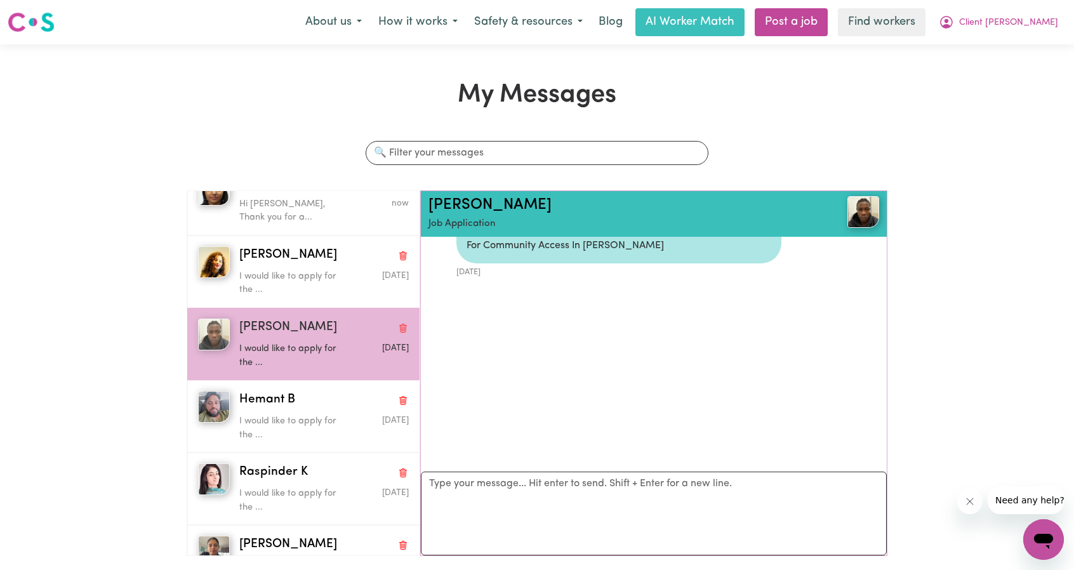
scroll to position [0, 0]
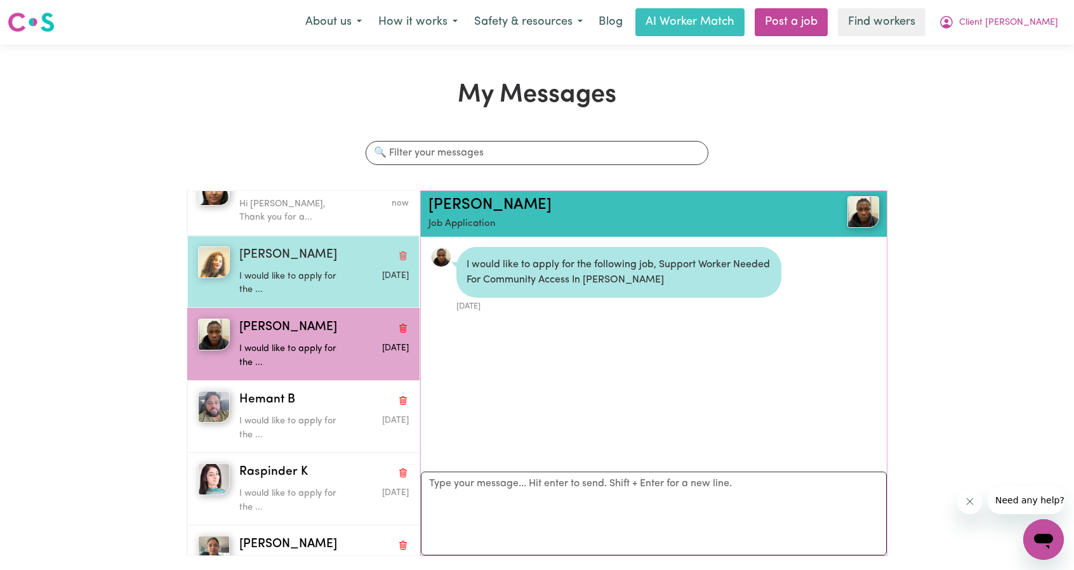
click at [254, 270] on p "I would like to apply for the ..." at bounding box center [295, 283] width 113 height 27
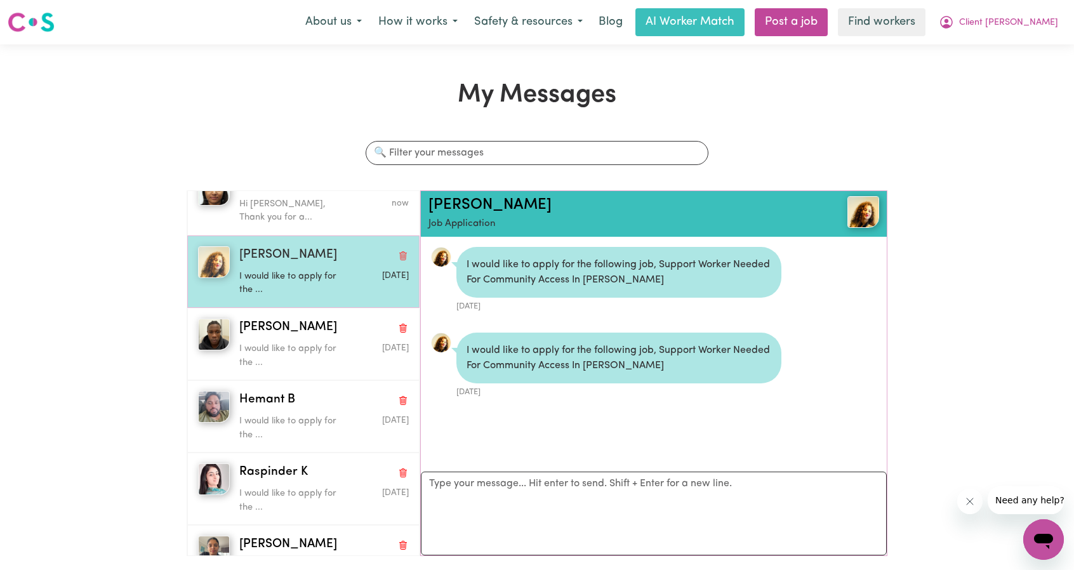
scroll to position [51, 0]
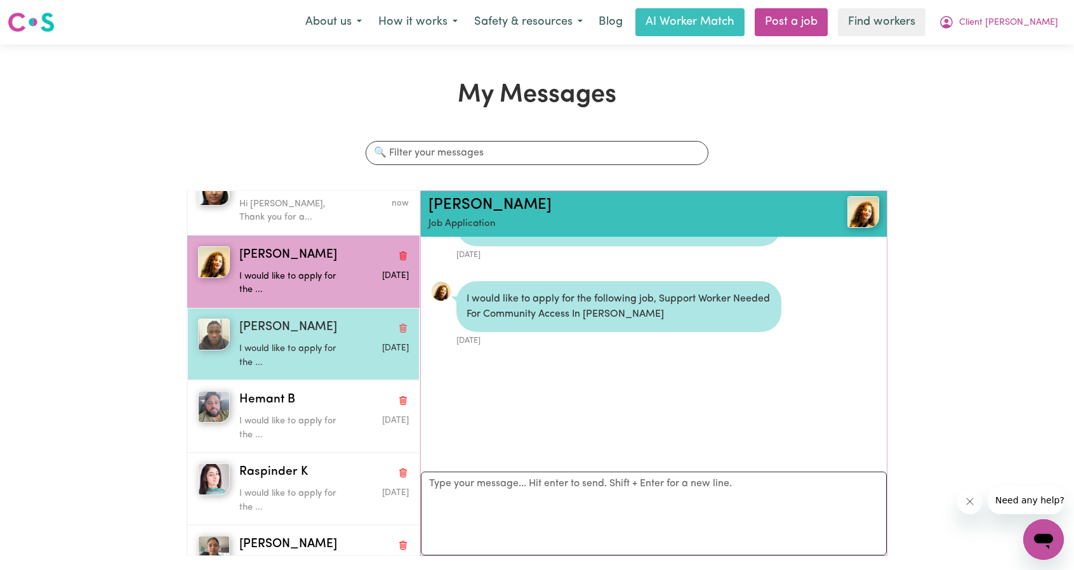
click at [254, 353] on p "I would like to apply for the ..." at bounding box center [295, 355] width 113 height 27
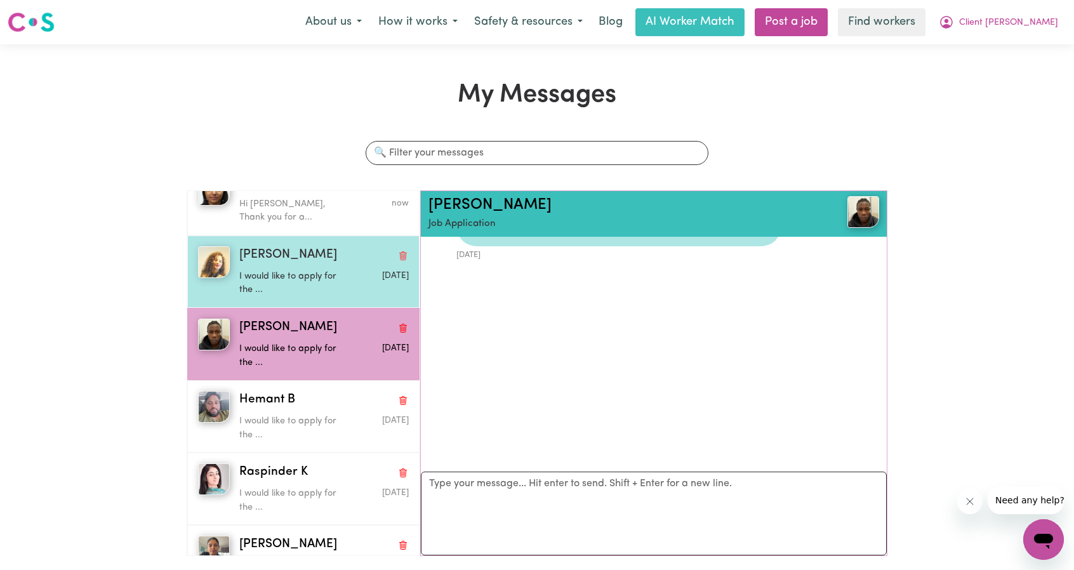
click at [301, 285] on p "I would like to apply for the ..." at bounding box center [295, 283] width 113 height 27
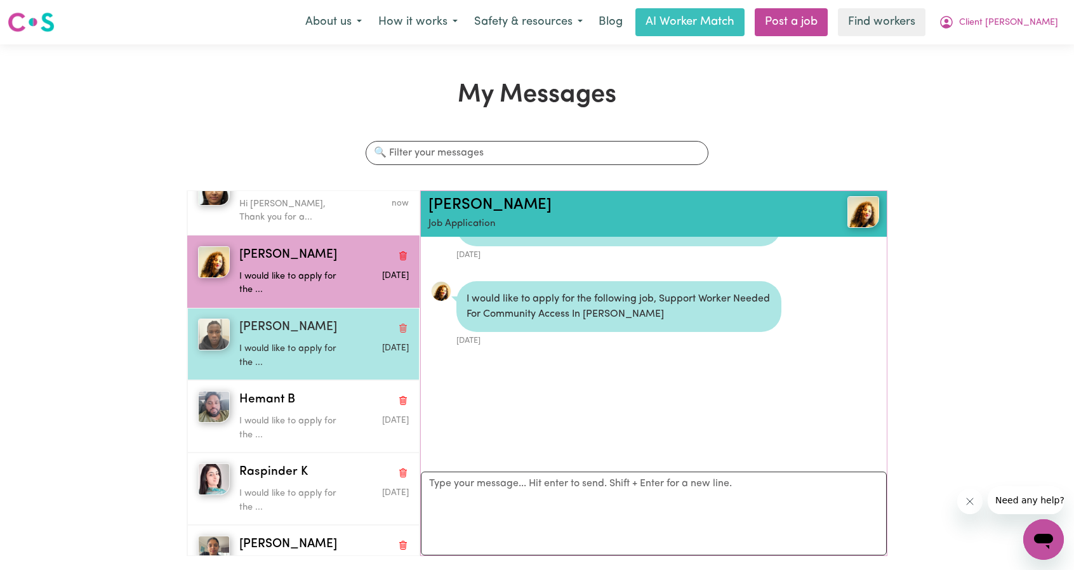
click at [297, 343] on p "I would like to apply for the ..." at bounding box center [295, 355] width 113 height 27
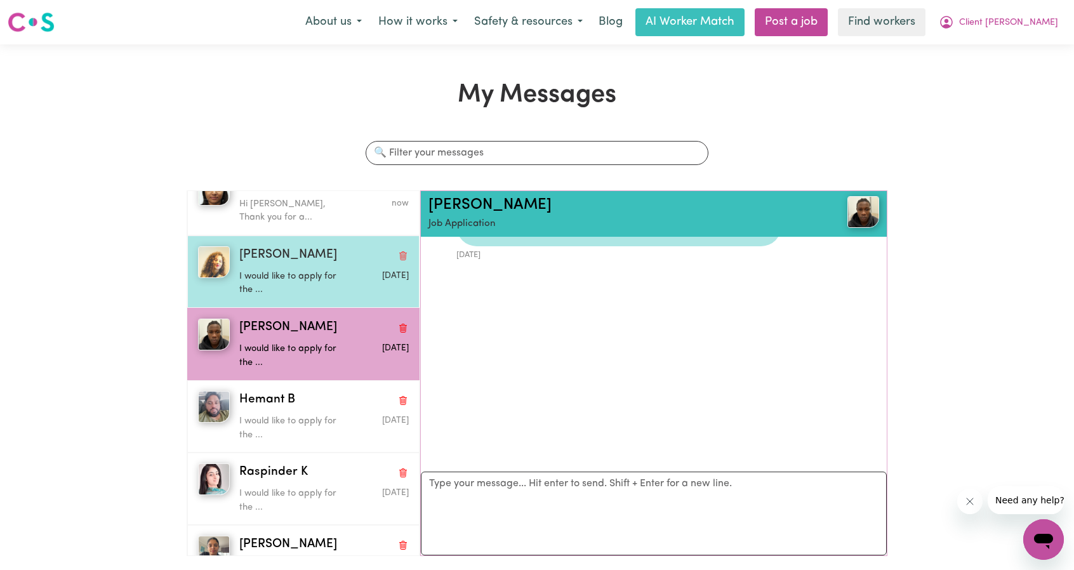
click at [307, 281] on p "I would like to apply for the ..." at bounding box center [295, 283] width 113 height 27
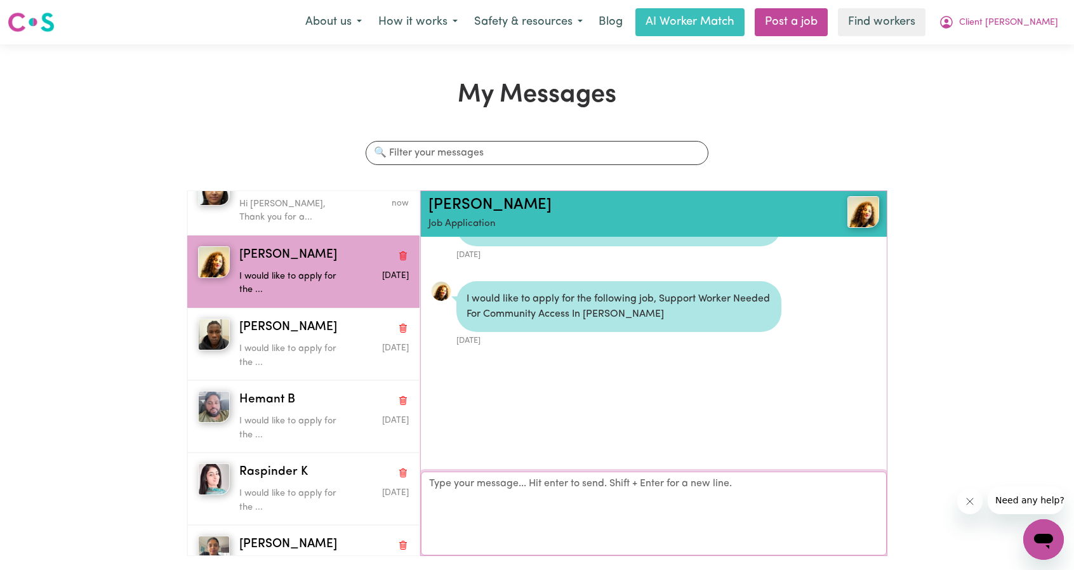
click at [575, 498] on textarea "Your reply" at bounding box center [654, 514] width 466 height 84
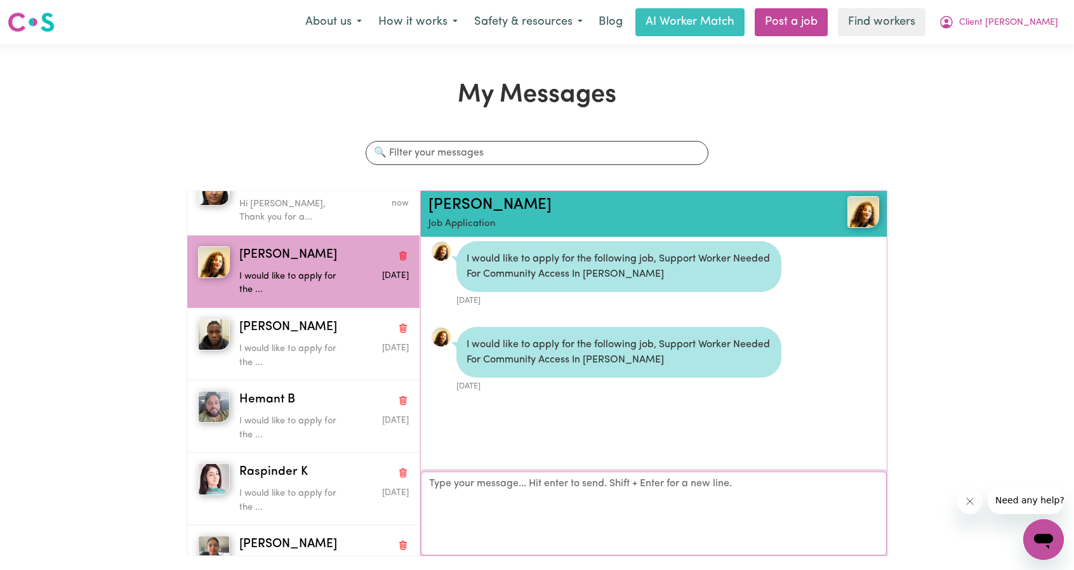
paste textarea "Hi Soebhusain, Thank you for applying for job in Melton. Could you please confi…"
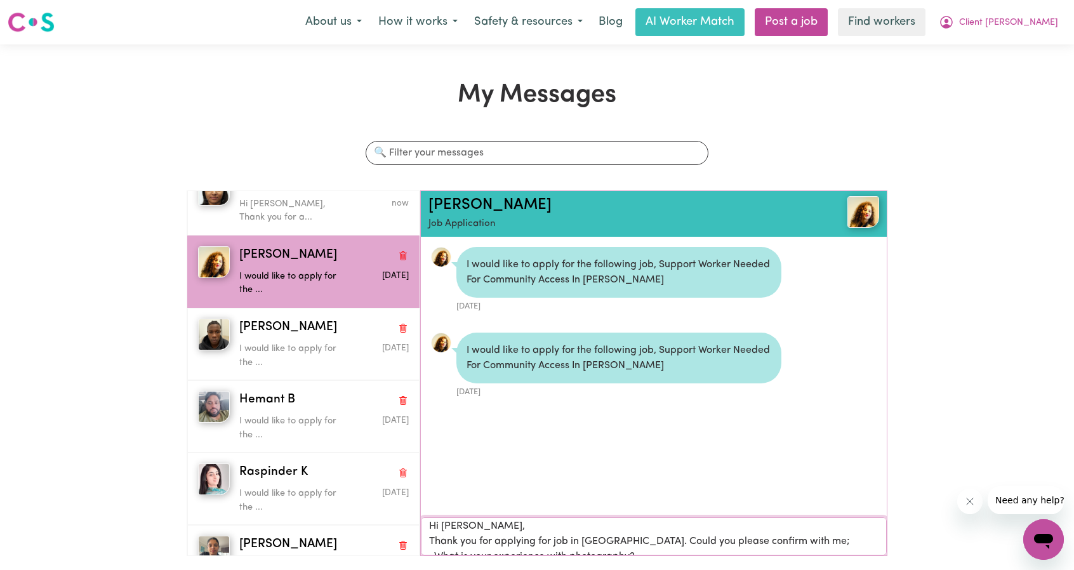
scroll to position [0, 0]
click at [456, 528] on textarea "Hi Soebhusain, Thank you for applying for job in Melton. Could you please confi…" at bounding box center [654, 536] width 466 height 38
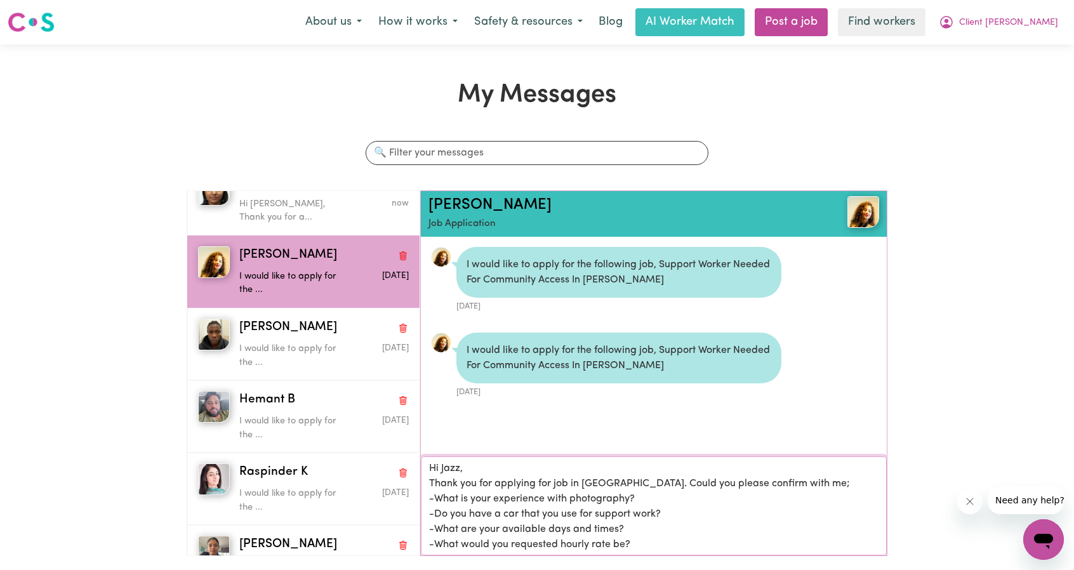
type textarea "Hi Jazz, Thank you for applying for job in Melton. Could you please confirm wit…"
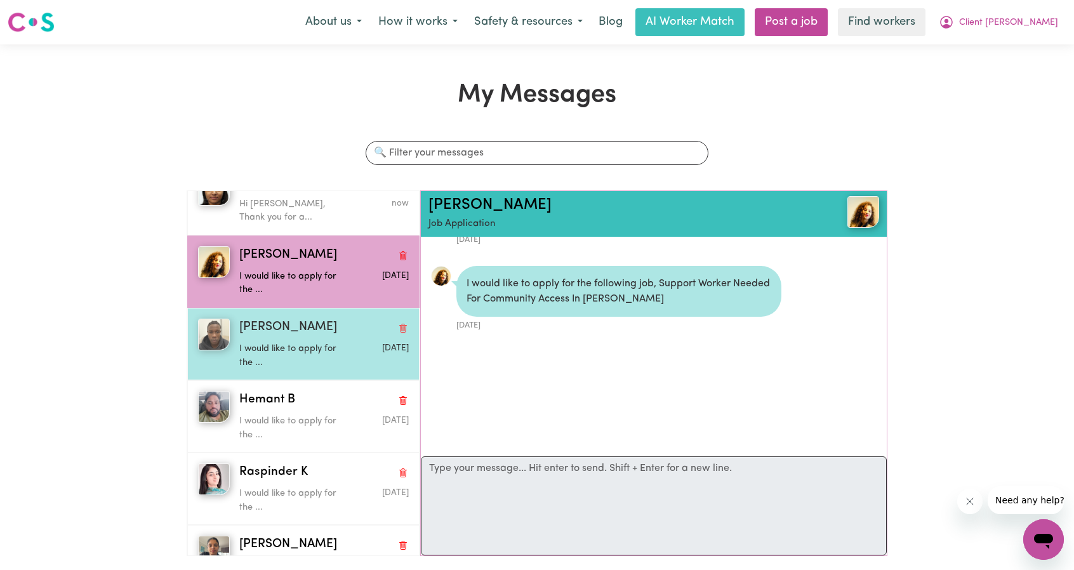
click at [296, 327] on div "Gary S" at bounding box center [323, 328] width 169 height 18
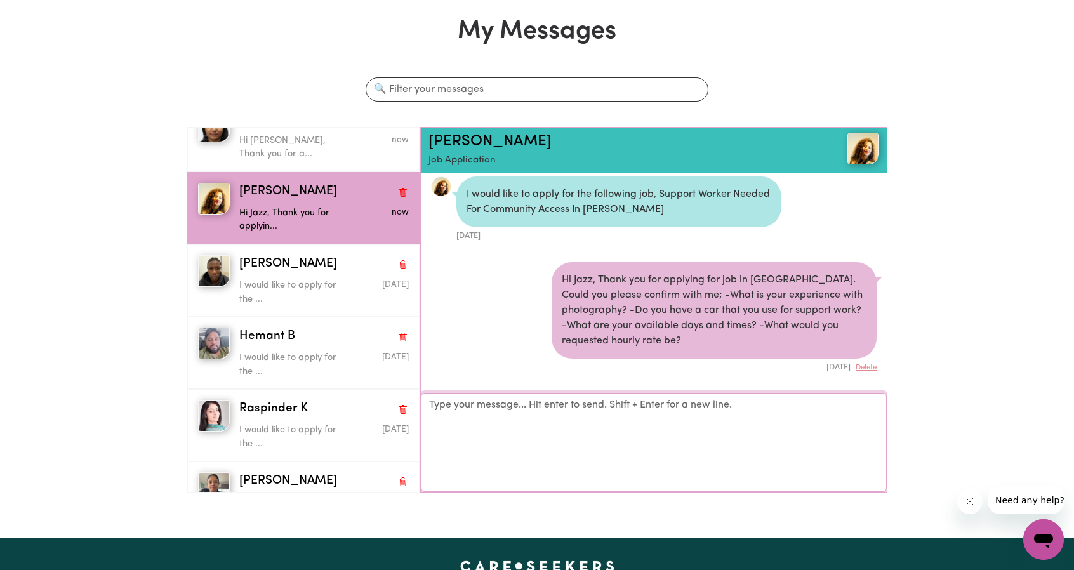
click at [485, 433] on textarea "Your reply" at bounding box center [654, 442] width 466 height 99
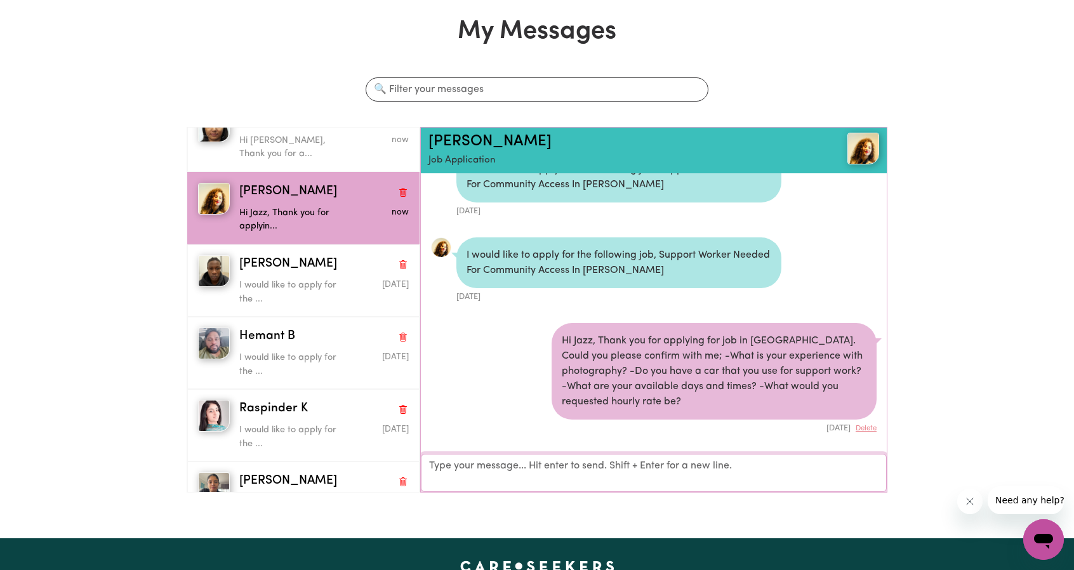
paste textarea "Hi Soebhusain, Thank you for applying for job in Melton. Could you please confi…"
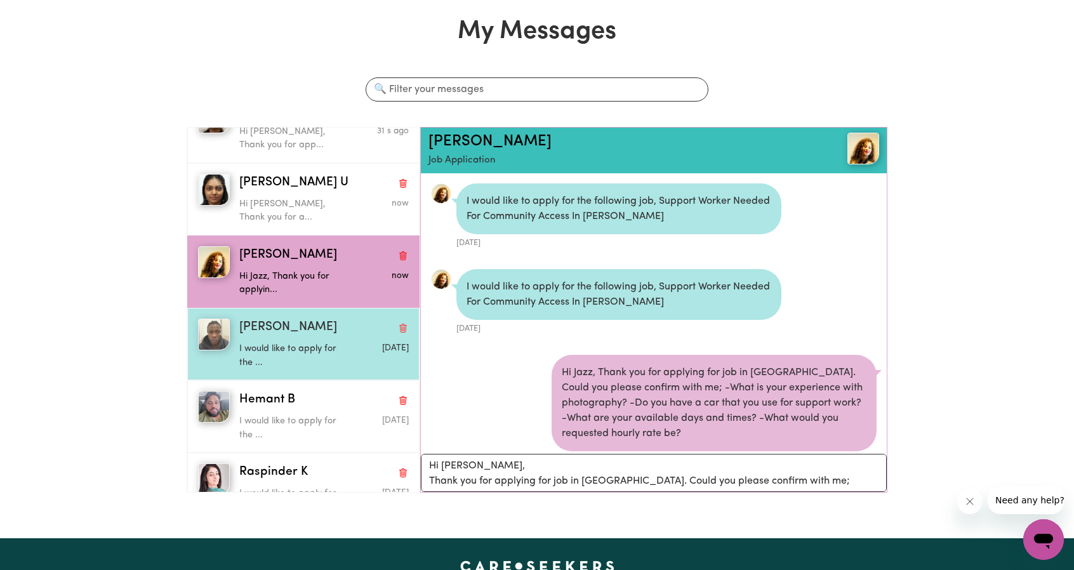
click at [285, 345] on p "I would like to apply for the ..." at bounding box center [295, 355] width 113 height 27
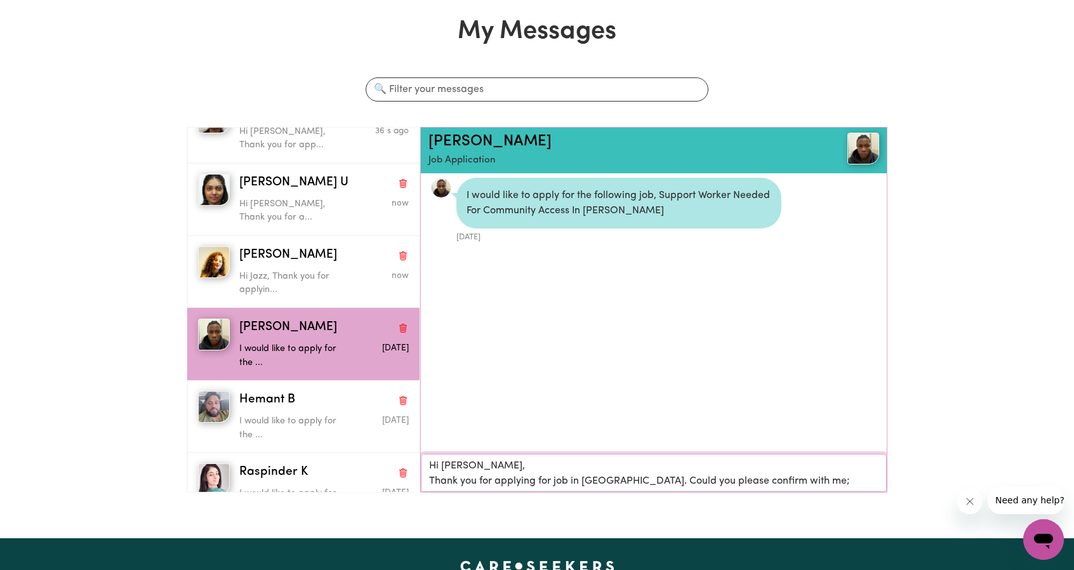
click at [468, 466] on textarea "Hi Soebhusain, Thank you for applying for job in Melton. Could you please confi…" at bounding box center [654, 473] width 466 height 38
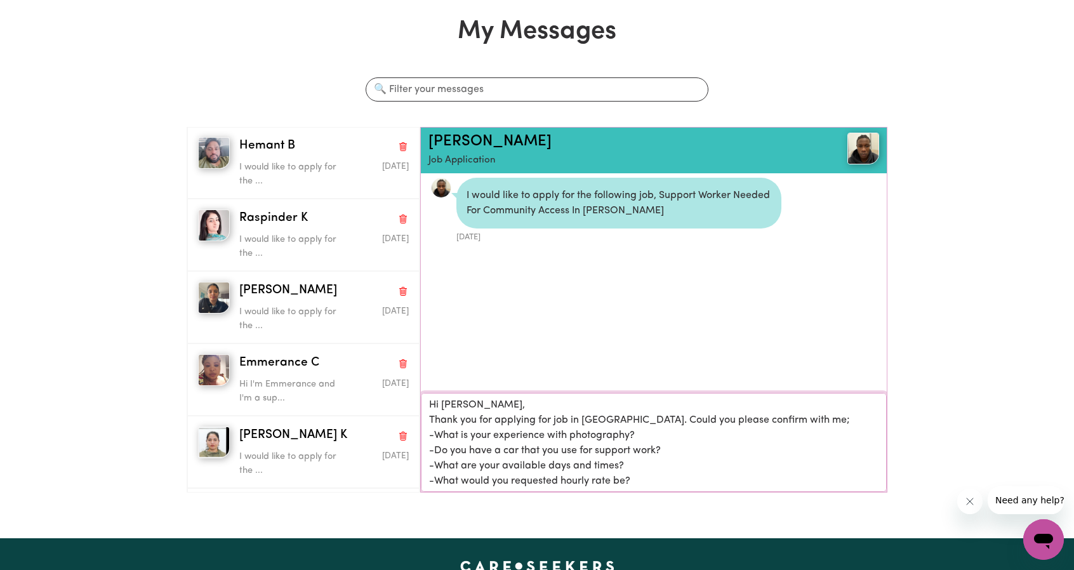
click at [610, 450] on textarea "Hi Gary, Thank you for applying for job in Melton. Could you please confirm wit…" at bounding box center [654, 442] width 466 height 99
type textarea "Hi Gary, Thank you for applying for job in Melton. Could you please confirm wit…"
